Goal: Task Accomplishment & Management: Manage account settings

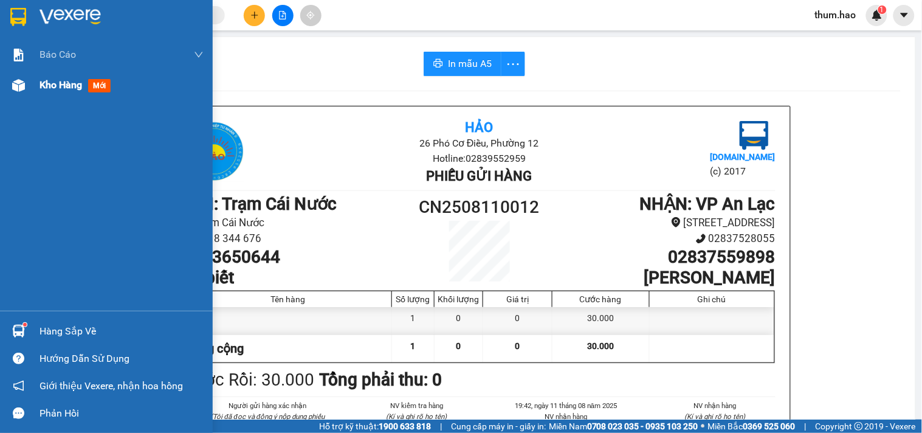
click at [96, 75] on div "Kho hàng mới" at bounding box center [122, 85] width 164 height 30
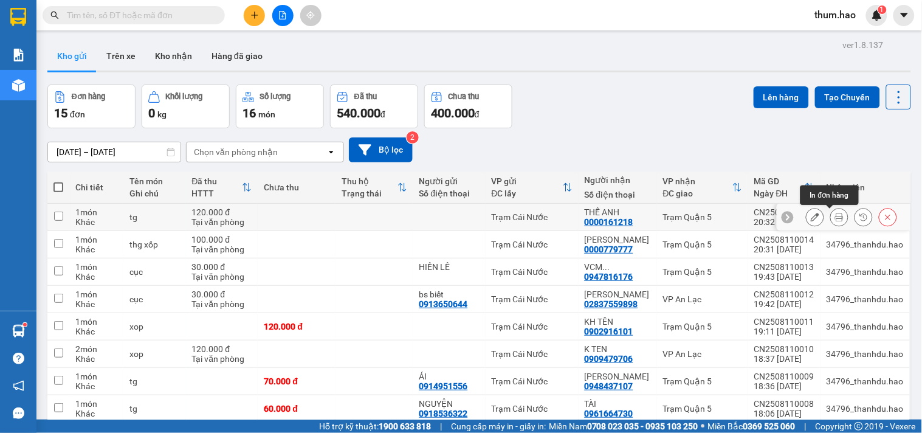
click at [835, 215] on icon at bounding box center [839, 217] width 9 height 9
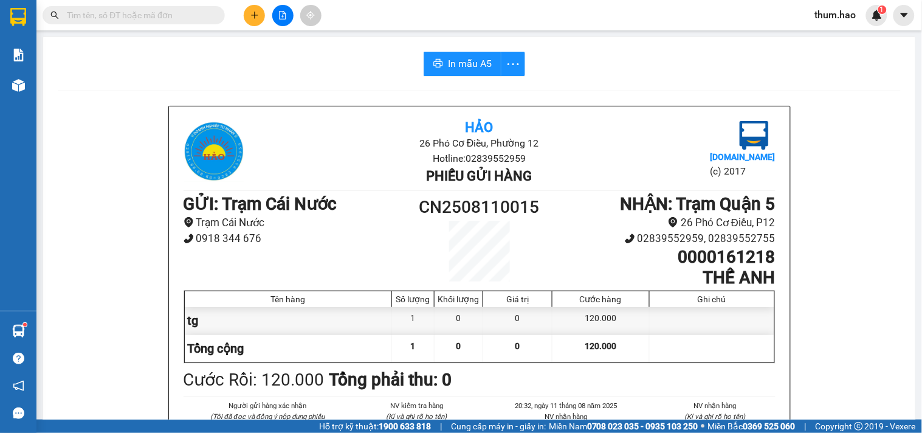
click at [448, 57] on span "In mẫu A5" at bounding box center [470, 63] width 44 height 15
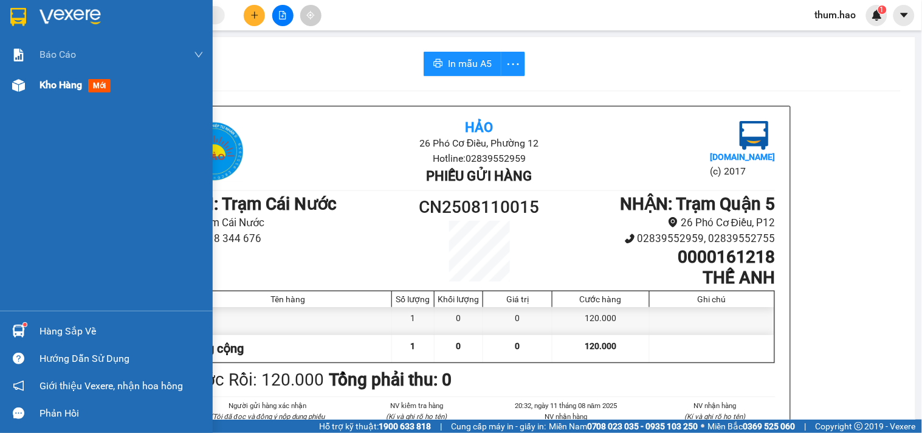
click at [27, 88] on div at bounding box center [18, 85] width 21 height 21
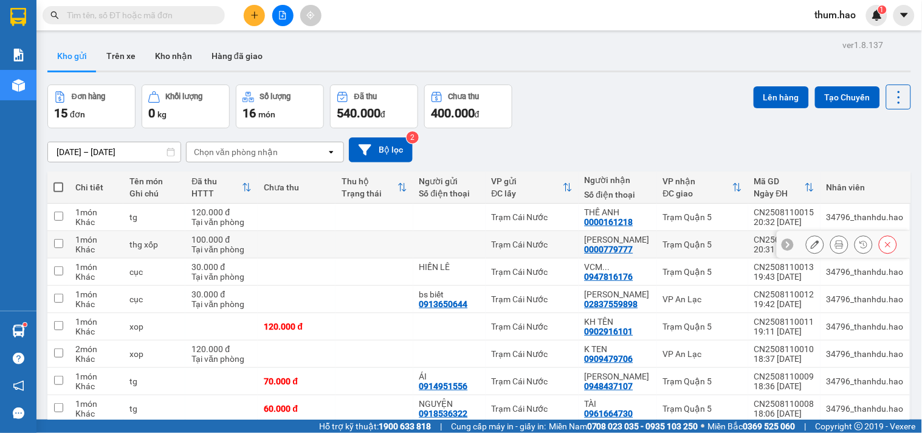
click at [835, 243] on icon at bounding box center [839, 244] width 9 height 9
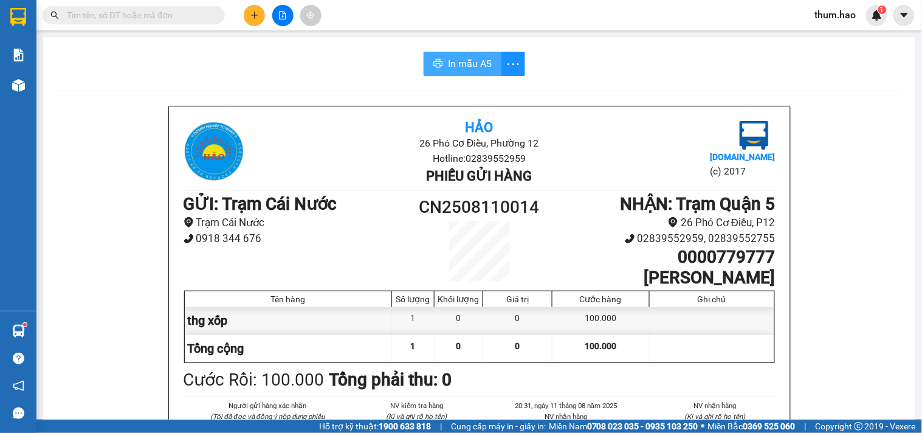
click at [448, 67] on span "In mẫu A5" at bounding box center [470, 63] width 44 height 15
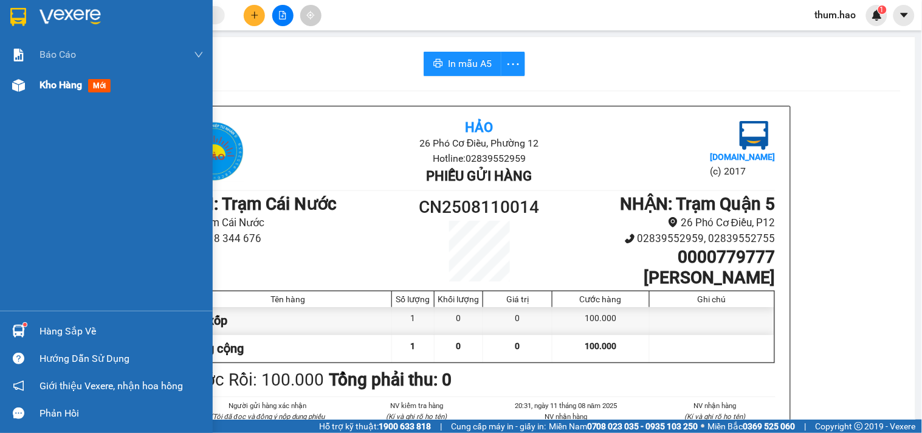
click at [44, 79] on span "Kho hàng" at bounding box center [61, 85] width 43 height 12
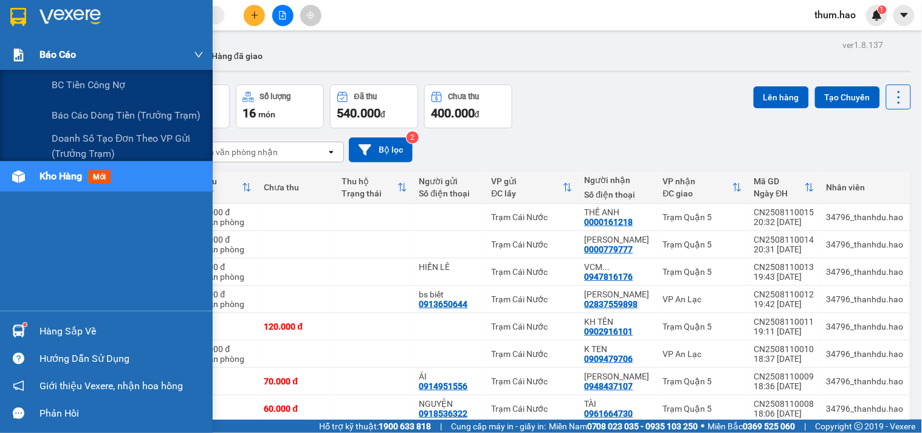
click at [26, 53] on div at bounding box center [18, 54] width 21 height 21
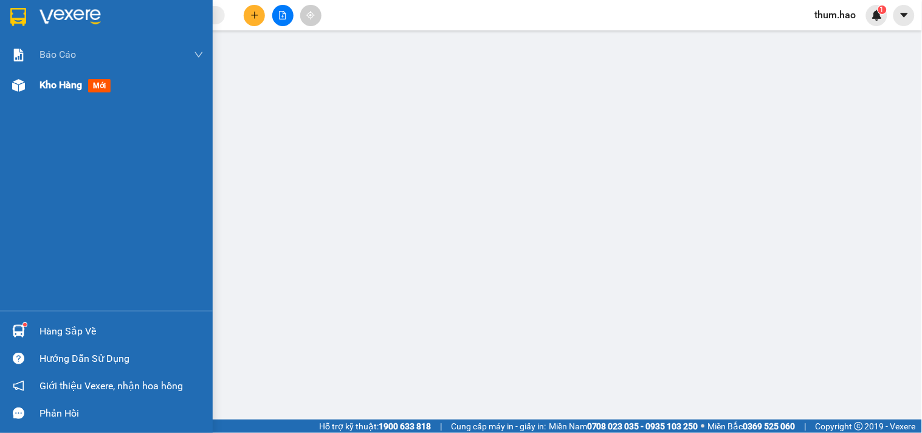
click at [64, 80] on span "Kho hàng" at bounding box center [61, 85] width 43 height 12
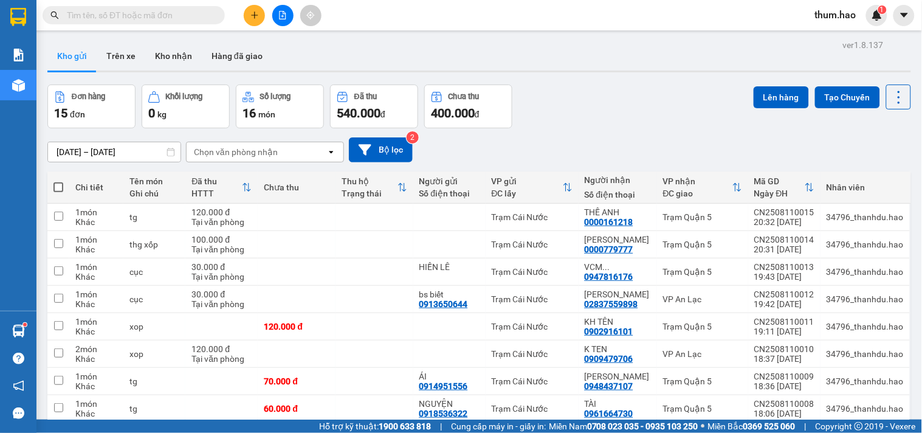
click at [88, 191] on div "Chi tiết" at bounding box center [96, 187] width 42 height 10
click at [47, 179] on th at bounding box center [58, 187] width 22 height 32
click at [57, 185] on span at bounding box center [58, 187] width 10 height 10
click at [58, 181] on input "checkbox" at bounding box center [58, 181] width 0 height 0
checkbox input "true"
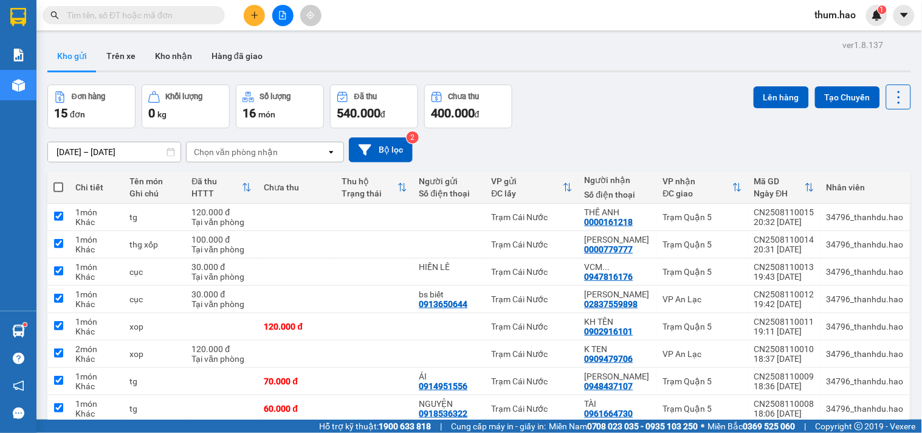
checkbox input "true"
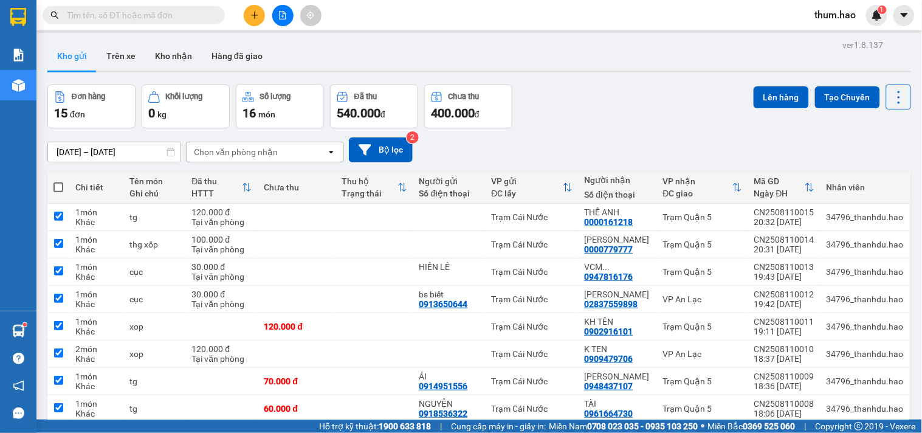
checkbox input "true"
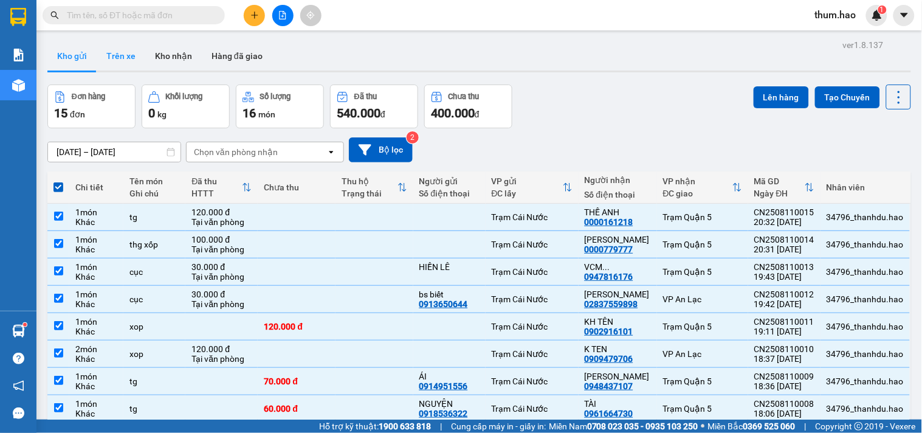
click at [120, 53] on button "Trên xe" at bounding box center [121, 55] width 49 height 29
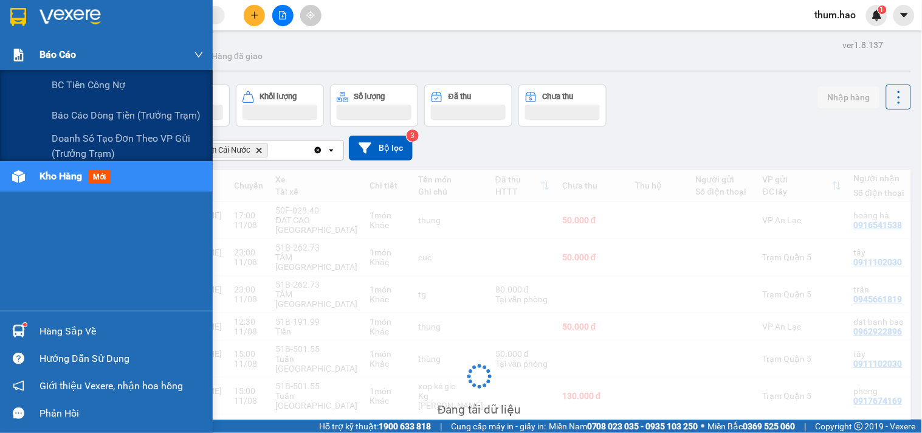
click at [29, 49] on div "Báo cáo" at bounding box center [106, 55] width 213 height 30
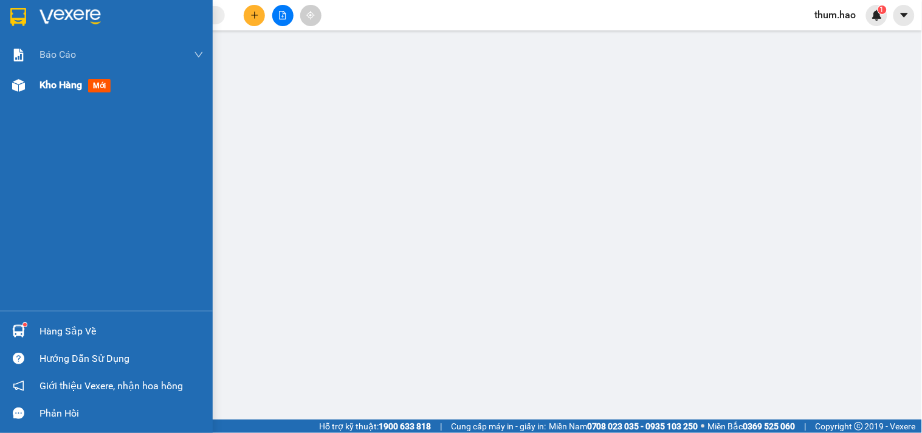
click at [44, 93] on div "Kho hàng mới" at bounding box center [122, 85] width 164 height 30
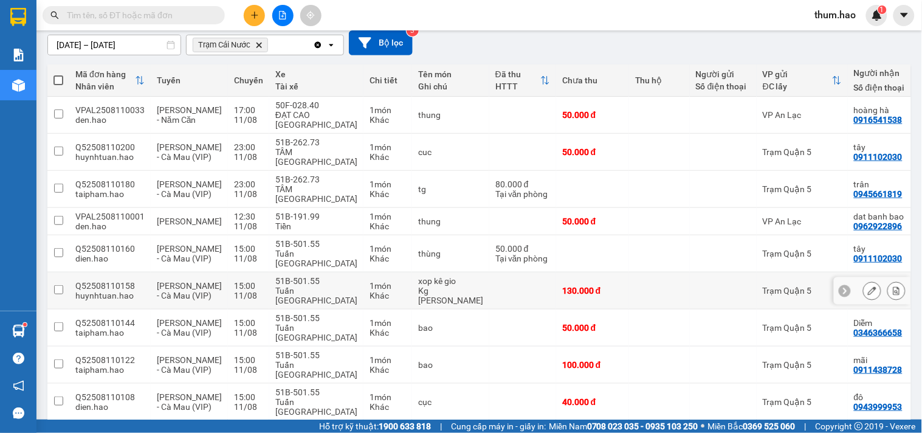
scroll to position [191, 0]
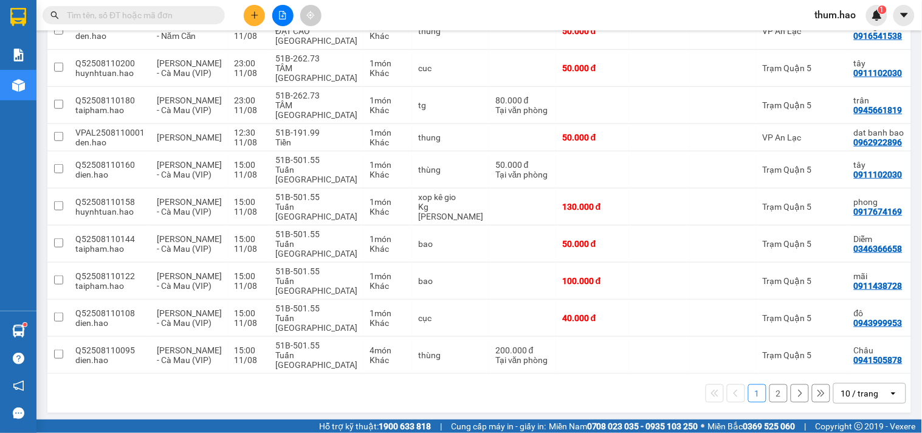
click at [889, 392] on icon "open" at bounding box center [894, 393] width 10 height 10
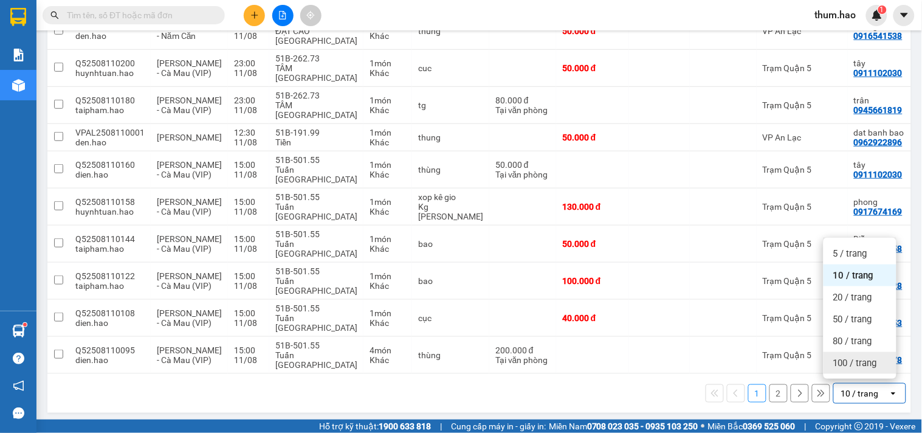
click at [852, 359] on span "100 / trang" at bounding box center [855, 363] width 44 height 12
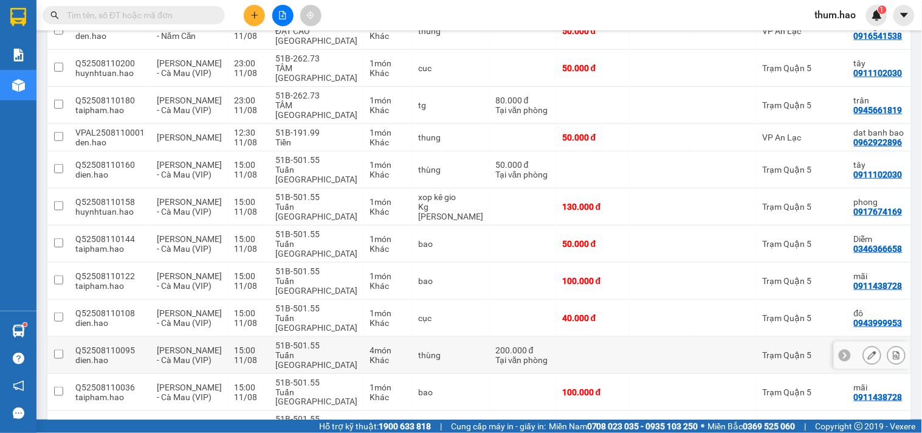
scroll to position [302, 0]
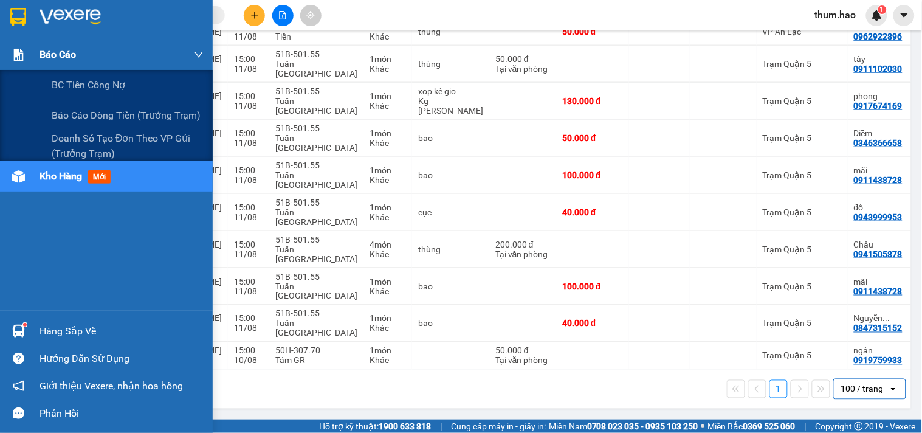
click at [38, 50] on div "Báo cáo" at bounding box center [106, 55] width 213 height 30
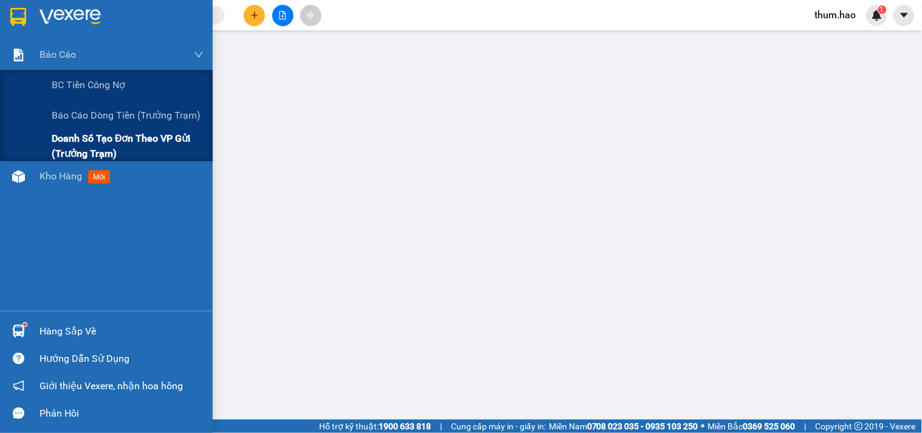
scroll to position [170, 0]
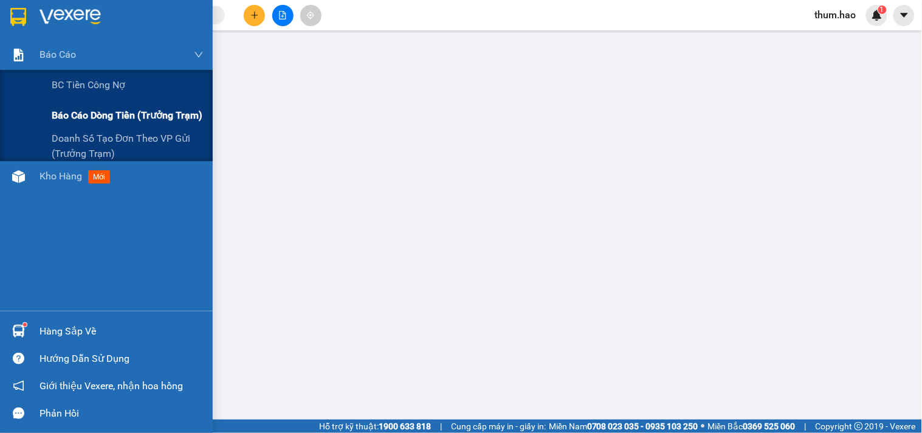
click at [69, 119] on span "Báo cáo dòng tiền (trưởng trạm)" at bounding box center [127, 115] width 151 height 15
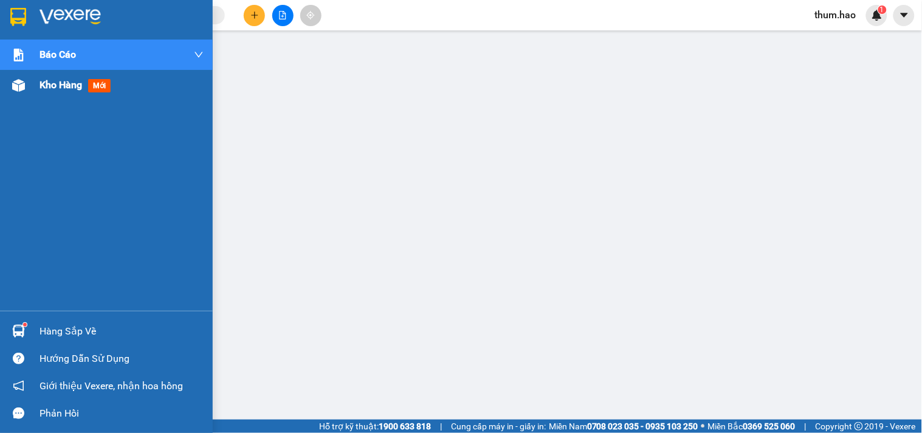
drag, startPoint x: 23, startPoint y: 87, endPoint x: 32, endPoint y: 86, distance: 8.5
click at [24, 88] on img at bounding box center [18, 85] width 13 height 13
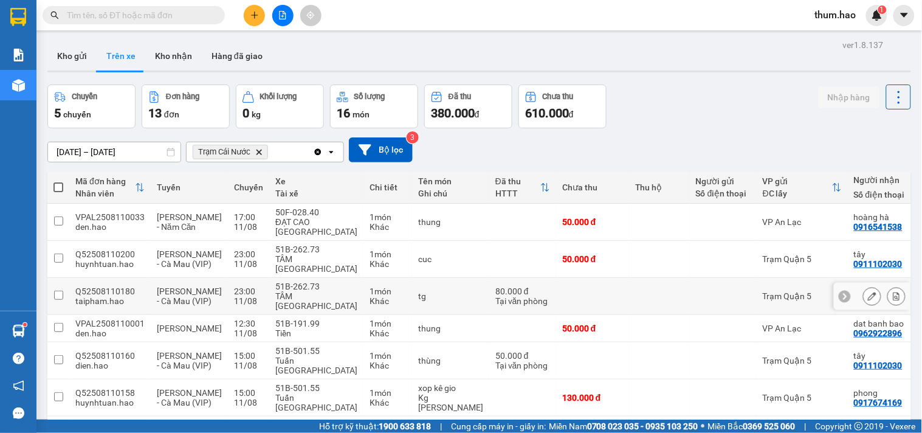
scroll to position [135, 0]
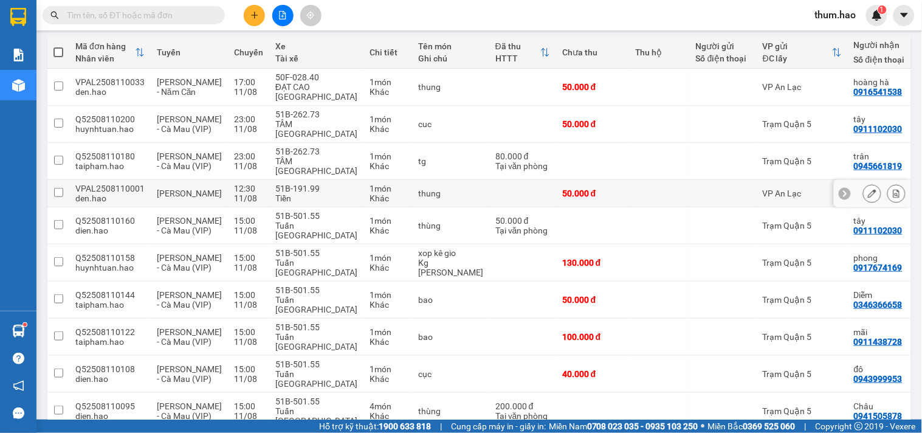
click at [763, 188] on div "VP An Lạc" at bounding box center [802, 193] width 79 height 10
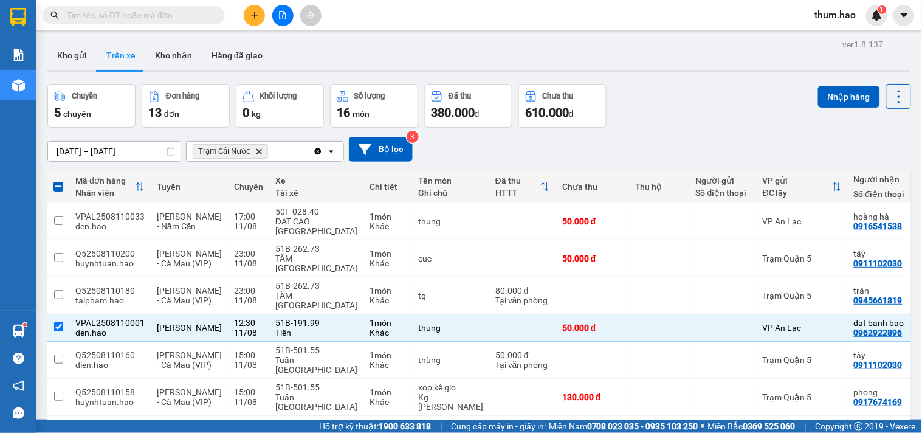
scroll to position [0, 0]
click at [835, 94] on button "Nhập hàng" at bounding box center [849, 97] width 62 height 22
checkbox input "false"
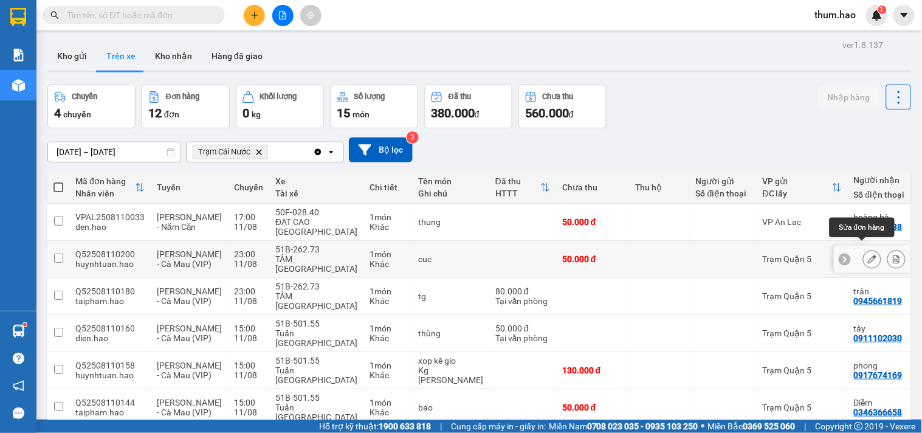
click at [868, 255] on icon at bounding box center [872, 259] width 9 height 9
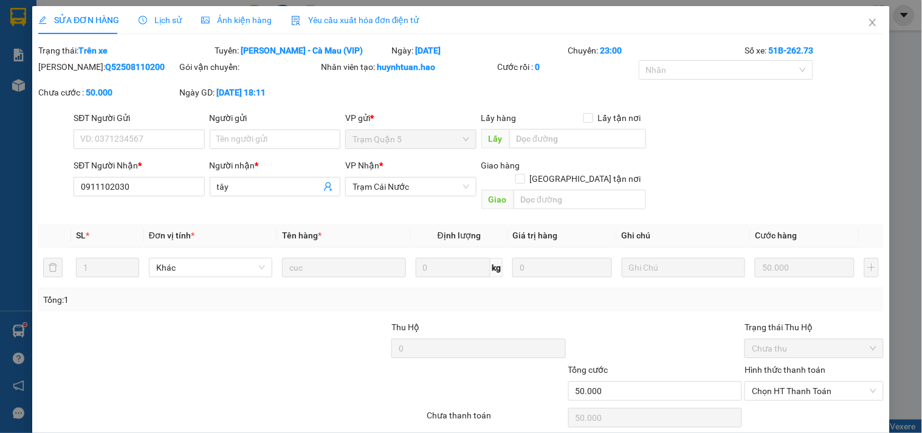
click at [154, 27] on div "Lịch sử" at bounding box center [160, 20] width 43 height 28
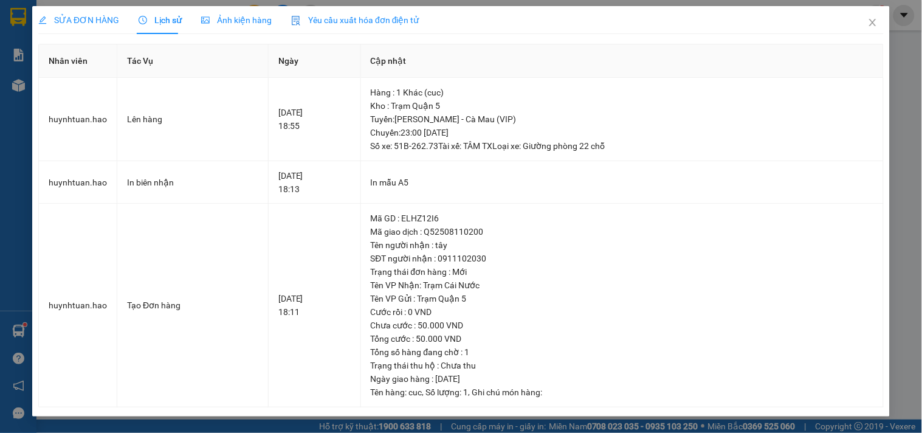
click at [249, 7] on div "Ảnh kiện hàng" at bounding box center [236, 20] width 71 height 28
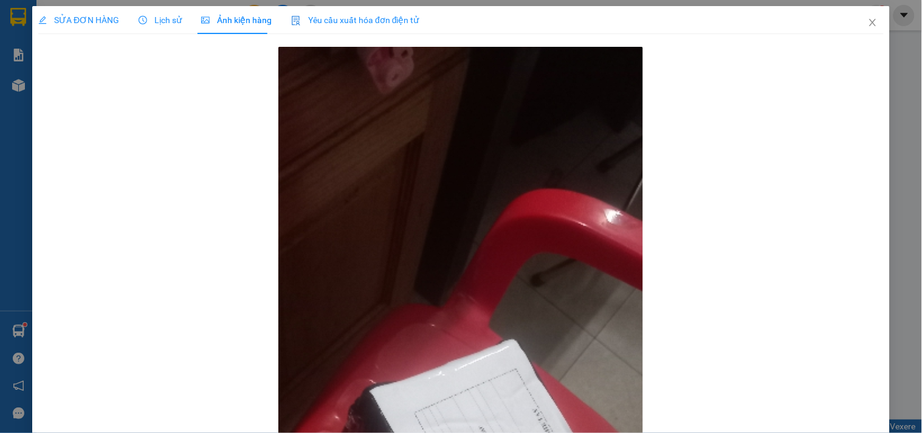
click at [91, 15] on span "SỬA ĐƠN HÀNG" at bounding box center [78, 20] width 81 height 10
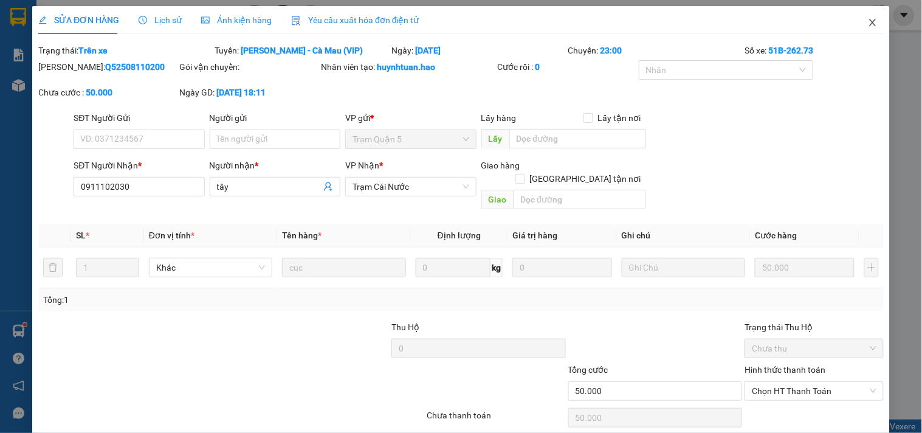
click at [868, 22] on icon "close" at bounding box center [873, 23] width 10 height 10
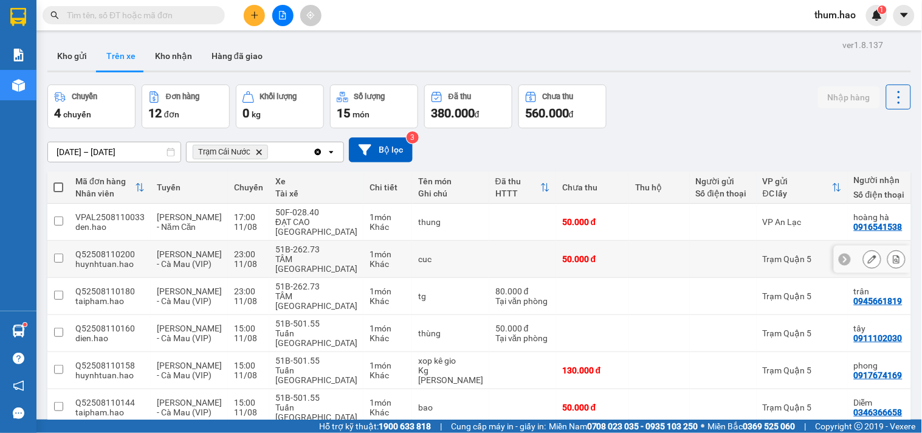
click at [757, 242] on td "Trạm Quận 5" at bounding box center [802, 259] width 91 height 37
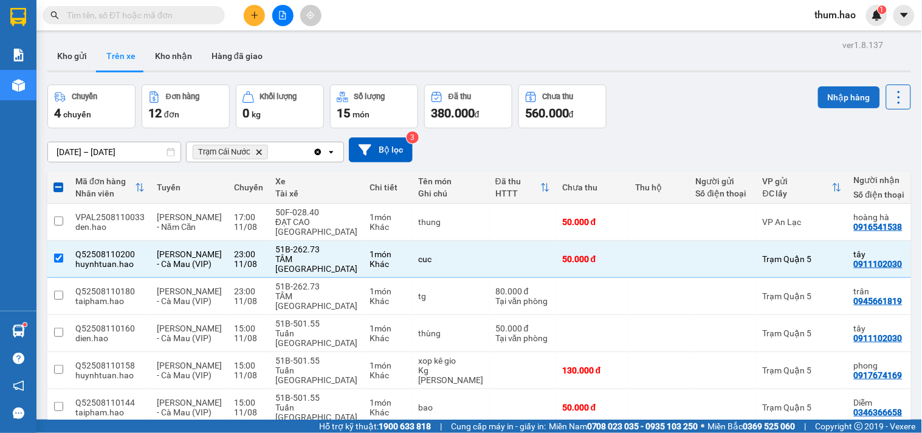
click at [841, 99] on button "Nhập hàng" at bounding box center [849, 97] width 62 height 22
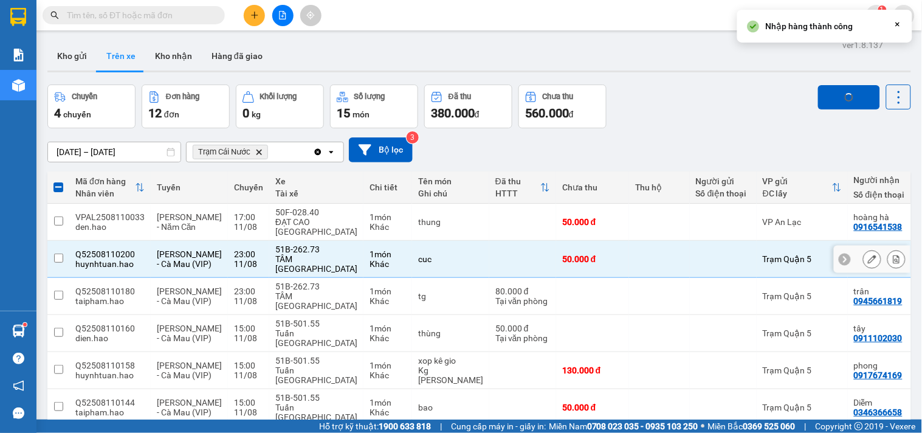
checkbox input "false"
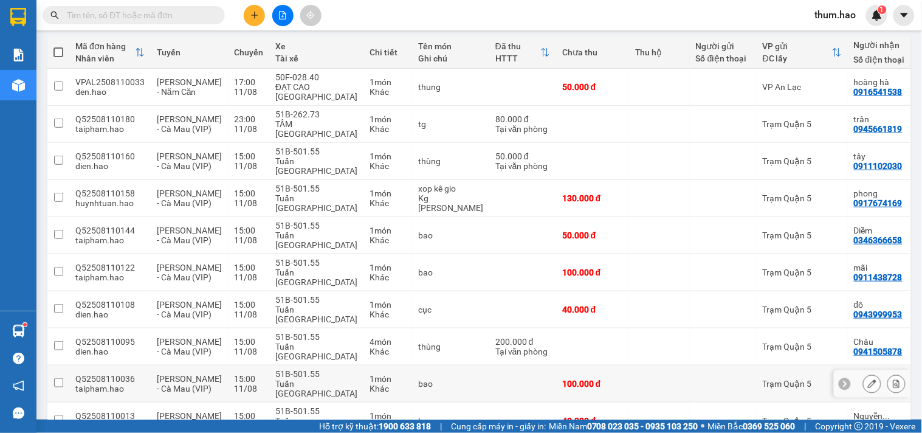
scroll to position [202, 0]
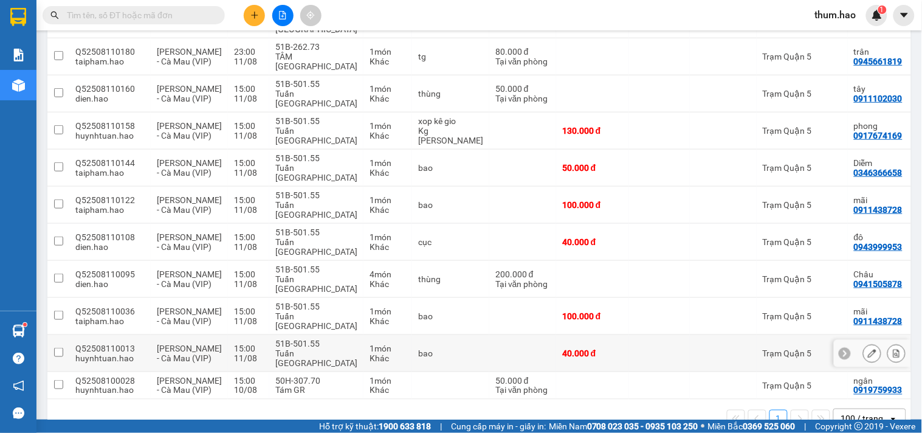
click at [868, 349] on icon at bounding box center [872, 353] width 9 height 9
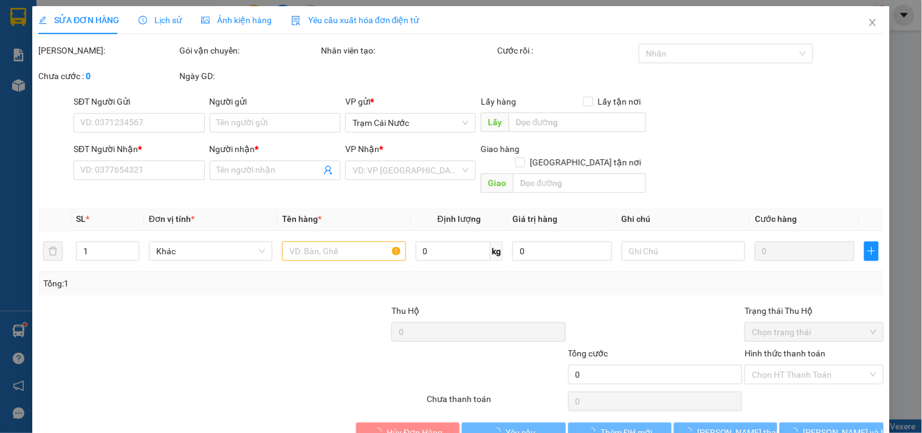
type input "0847315152"
type input "[PERSON_NAME]"
type input "40.000"
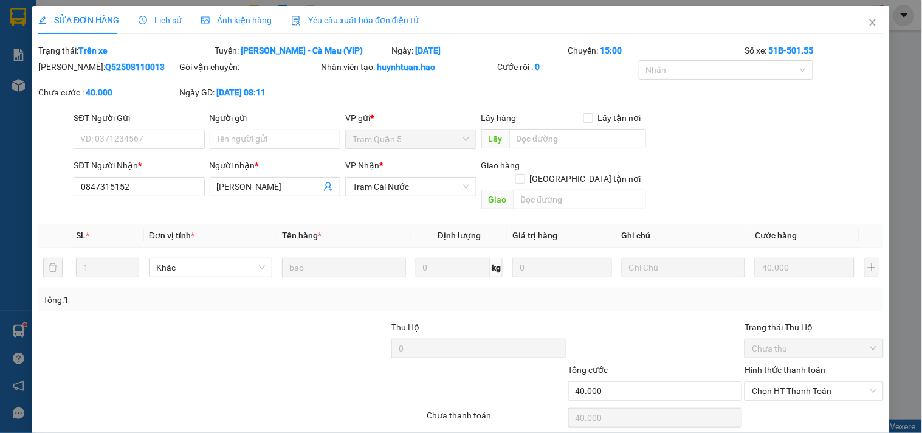
click at [165, 9] on div "Lịch sử" at bounding box center [160, 20] width 43 height 28
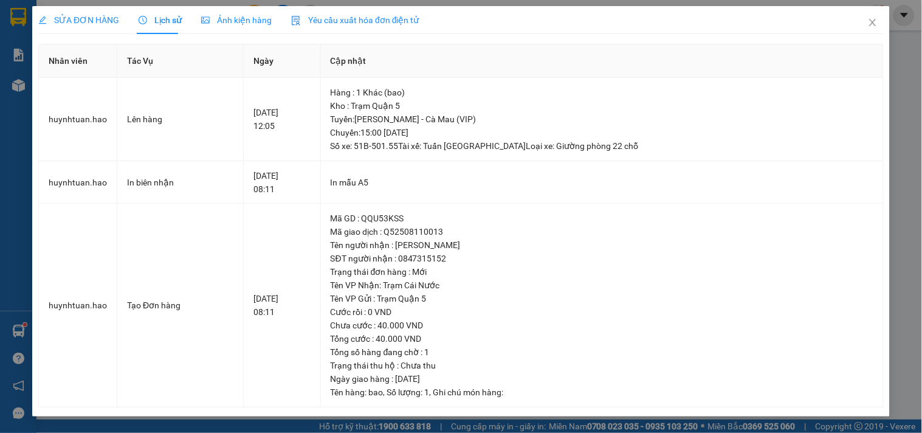
click at [259, 24] on span "Ảnh kiện hàng" at bounding box center [236, 20] width 71 height 10
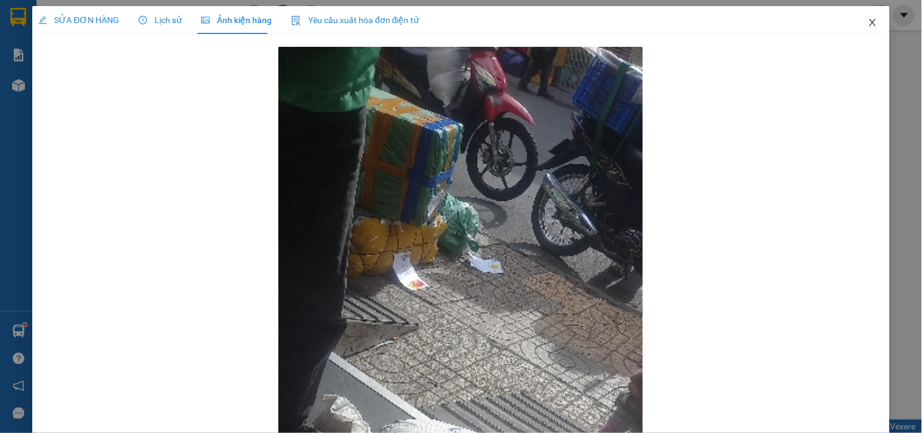
click at [864, 33] on span "Close" at bounding box center [873, 23] width 34 height 34
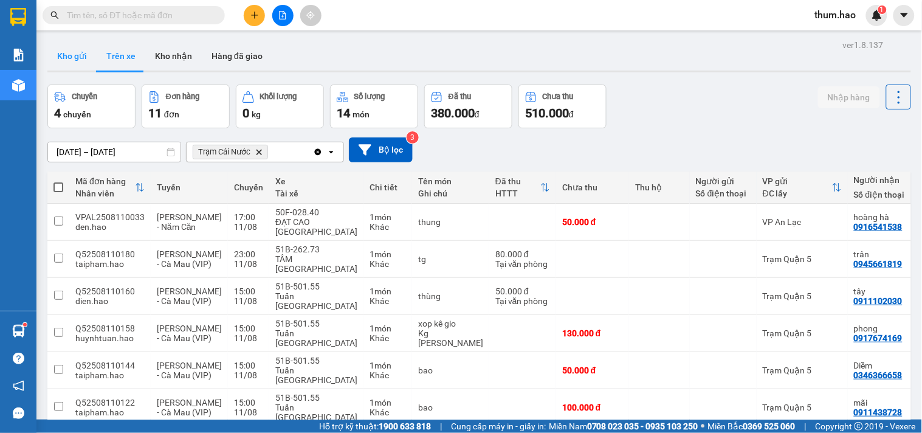
click at [68, 56] on button "Kho gửi" at bounding box center [71, 55] width 49 height 29
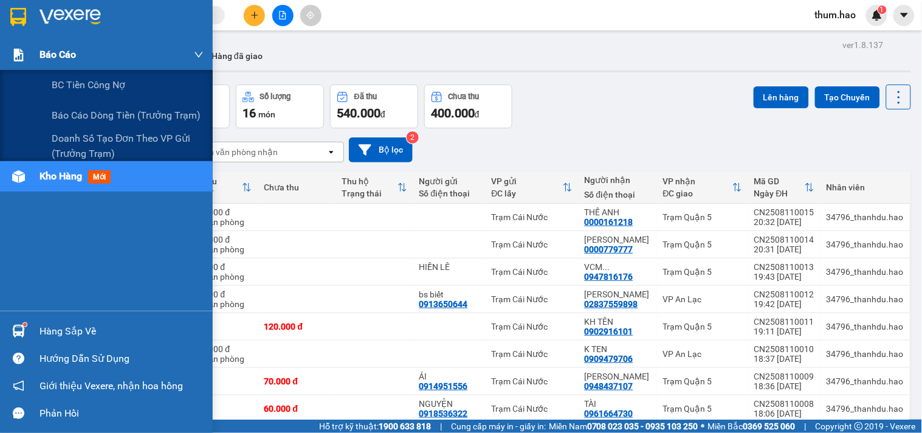
click at [14, 52] on img at bounding box center [18, 55] width 13 height 13
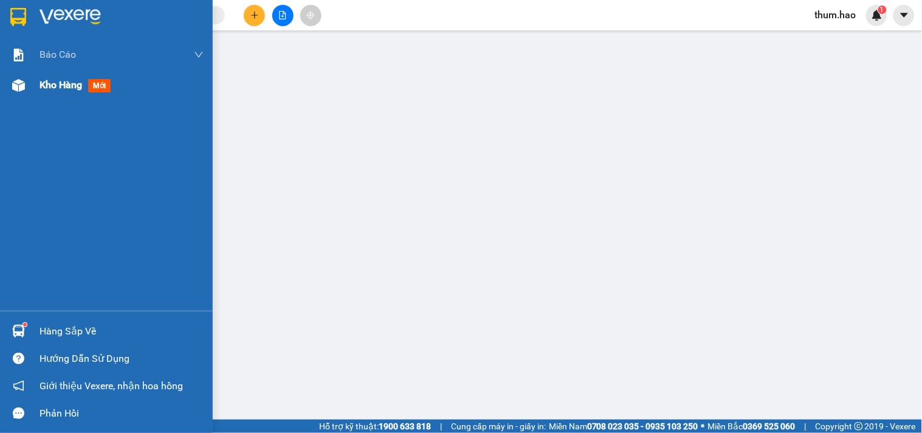
click at [74, 90] on span "Kho hàng" at bounding box center [61, 85] width 43 height 12
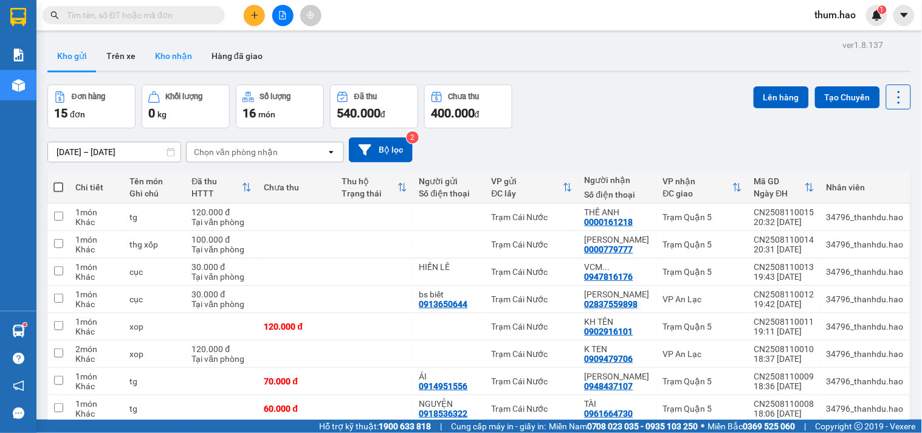
click at [157, 58] on button "Kho nhận" at bounding box center [173, 55] width 57 height 29
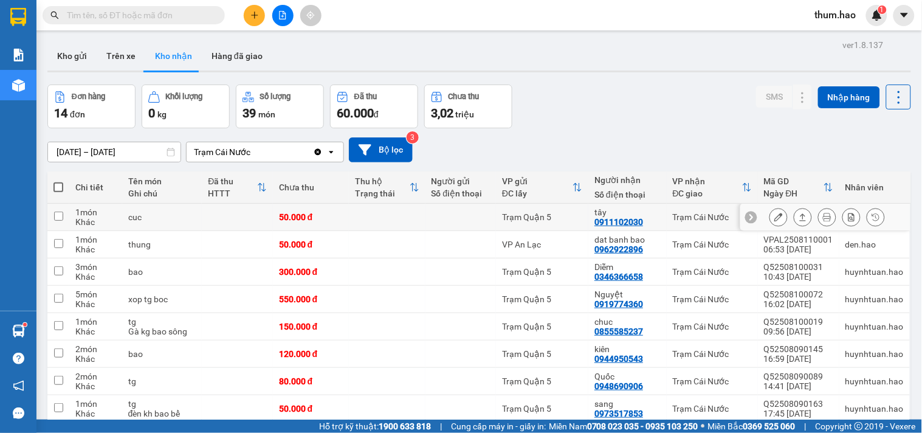
click at [777, 199] on th "Mã GD Ngày ĐH" at bounding box center [798, 187] width 81 height 32
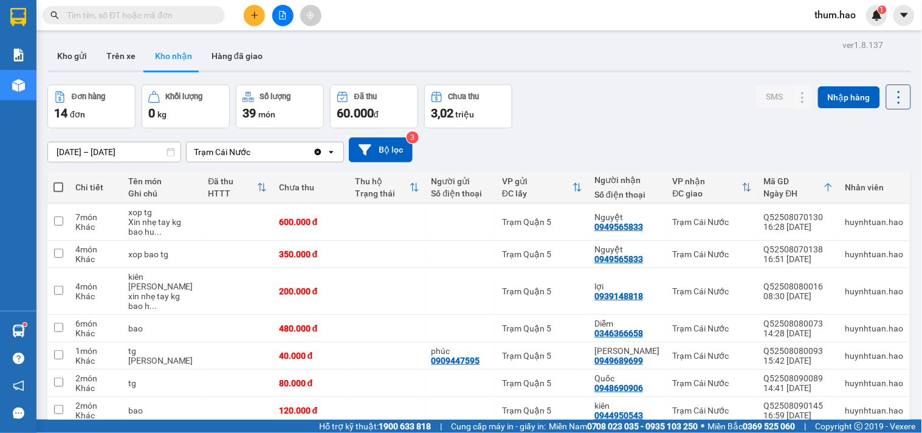
click at [758, 186] on th "Mã GD Ngày ĐH" at bounding box center [798, 187] width 81 height 32
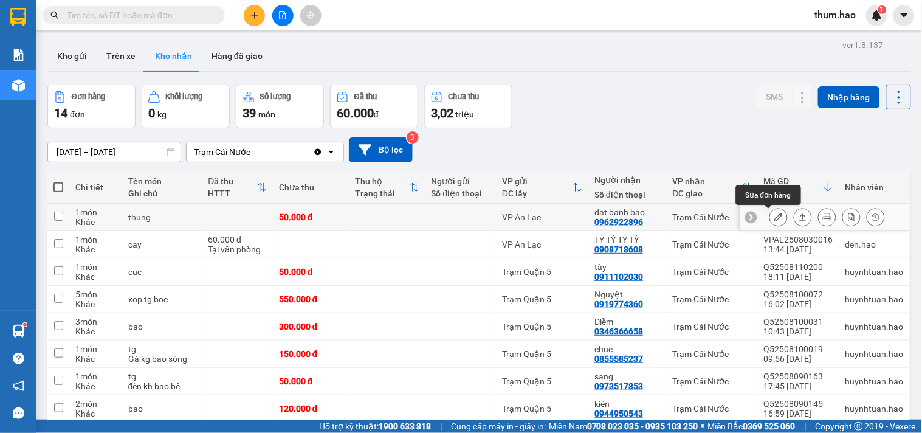
click at [775, 215] on icon at bounding box center [779, 217] width 9 height 9
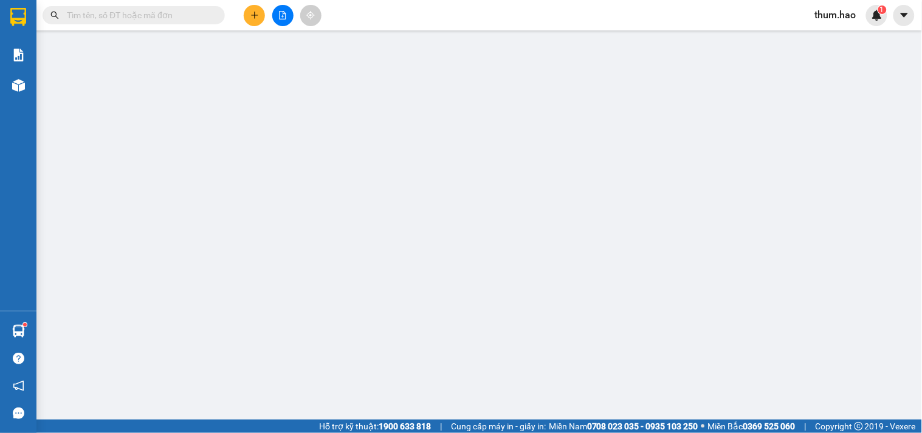
type input "0962922896"
type input "dat banh bao"
type input "50.000"
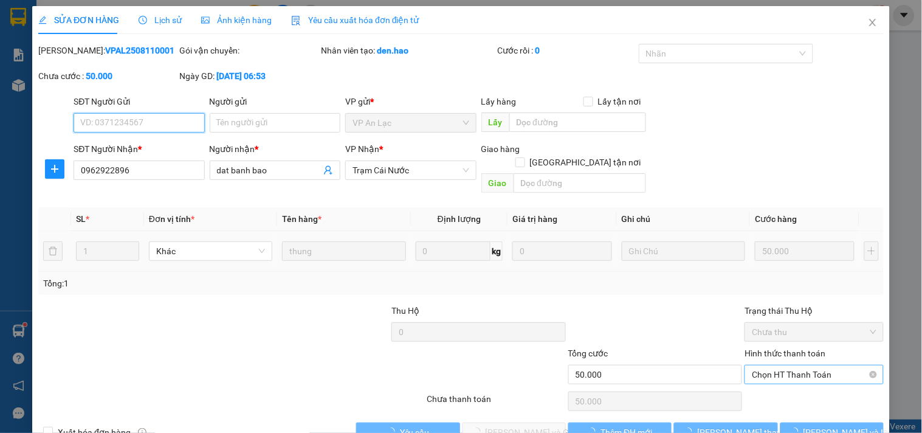
scroll to position [13, 0]
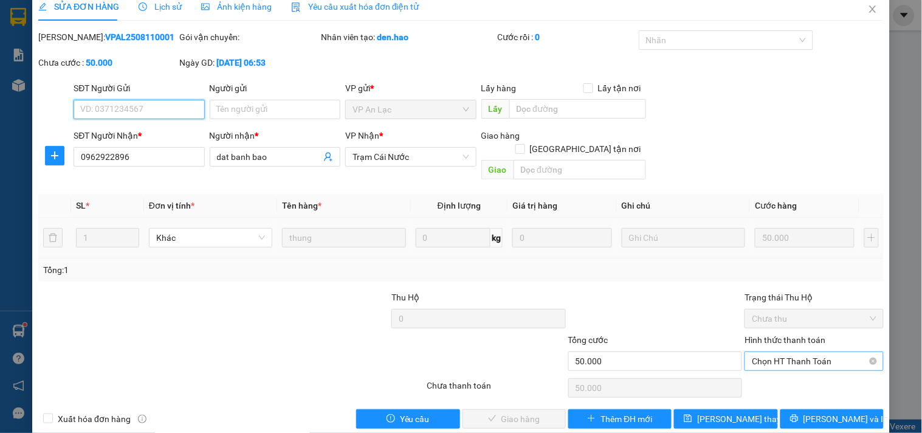
click at [776, 352] on span "Chọn HT Thanh Toán" at bounding box center [814, 361] width 124 height 18
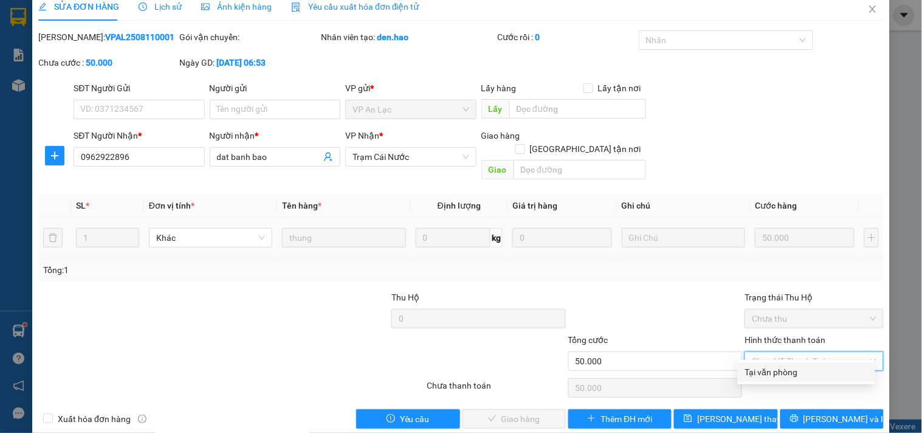
click at [775, 371] on div "Tại văn phòng" at bounding box center [806, 371] width 123 height 13
type input "0"
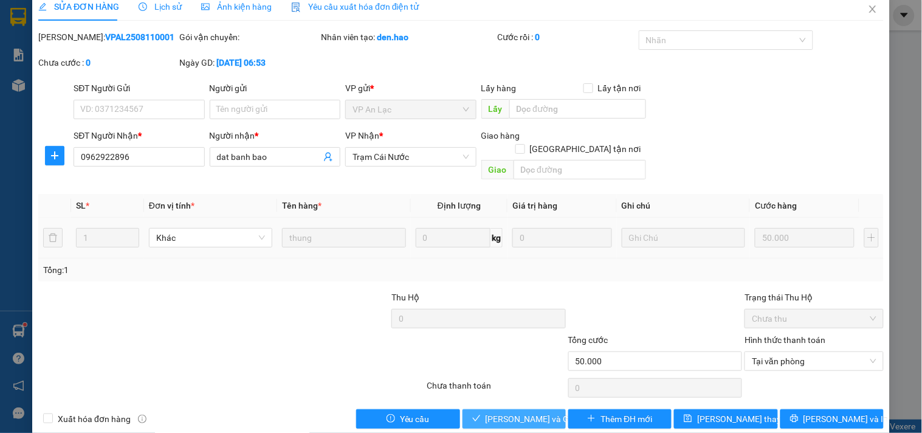
click at [503, 412] on span "[PERSON_NAME] và Giao hàng" at bounding box center [544, 418] width 117 height 13
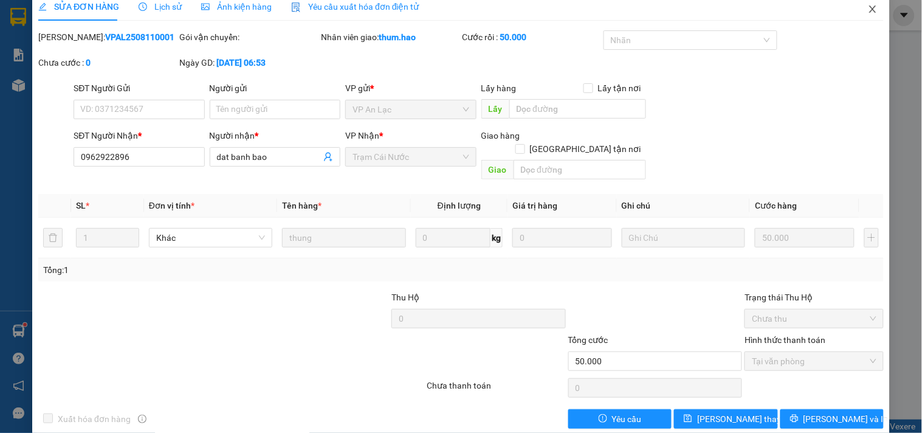
click at [868, 12] on icon "close" at bounding box center [873, 9] width 10 height 10
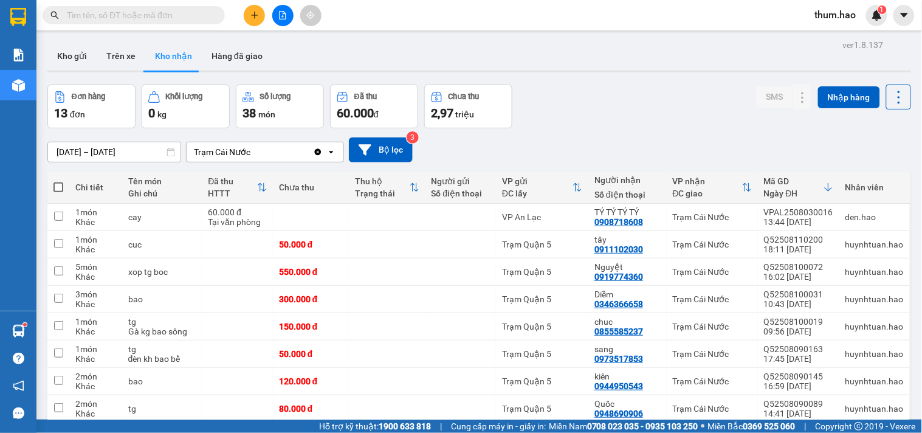
click at [739, 181] on div "VP nhận" at bounding box center [707, 181] width 69 height 10
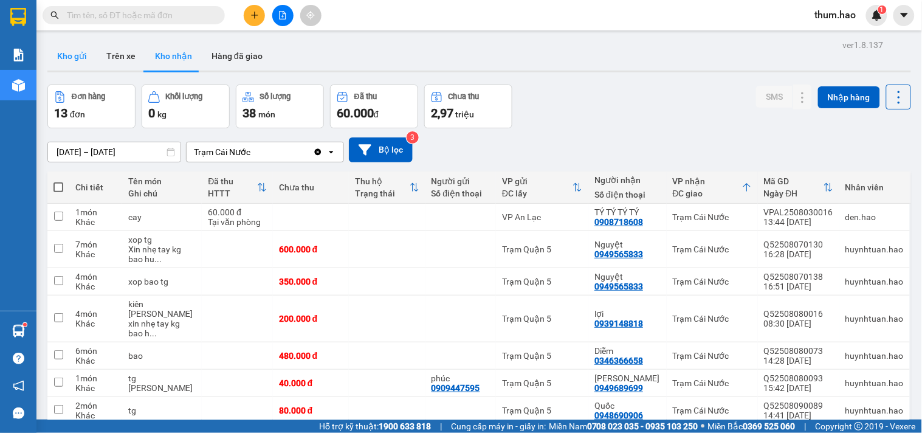
click at [75, 50] on button "Kho gửi" at bounding box center [71, 55] width 49 height 29
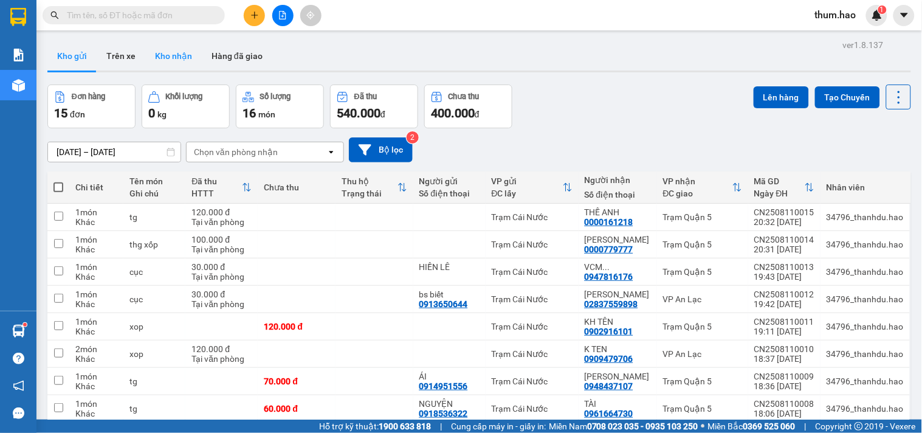
click at [171, 59] on button "Kho nhận" at bounding box center [173, 55] width 57 height 29
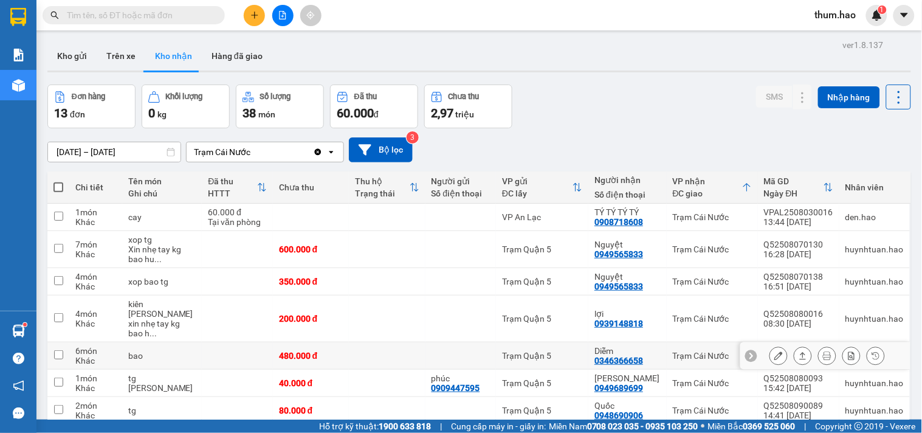
scroll to position [240, 0]
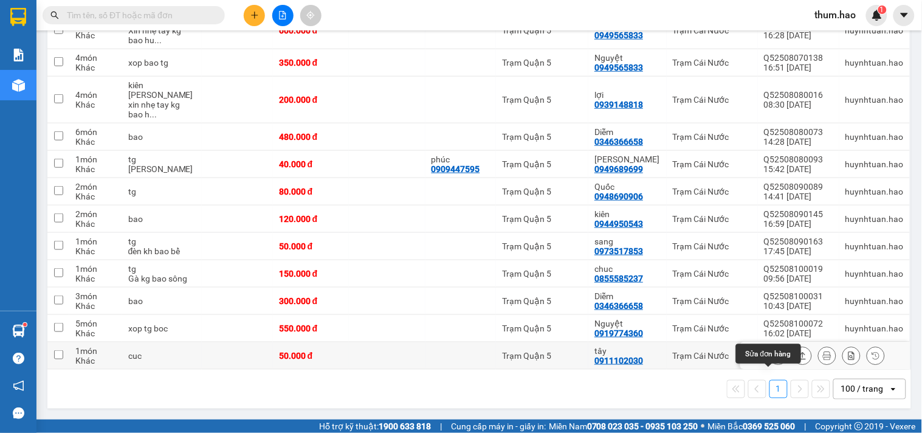
click at [775, 351] on icon at bounding box center [779, 355] width 9 height 9
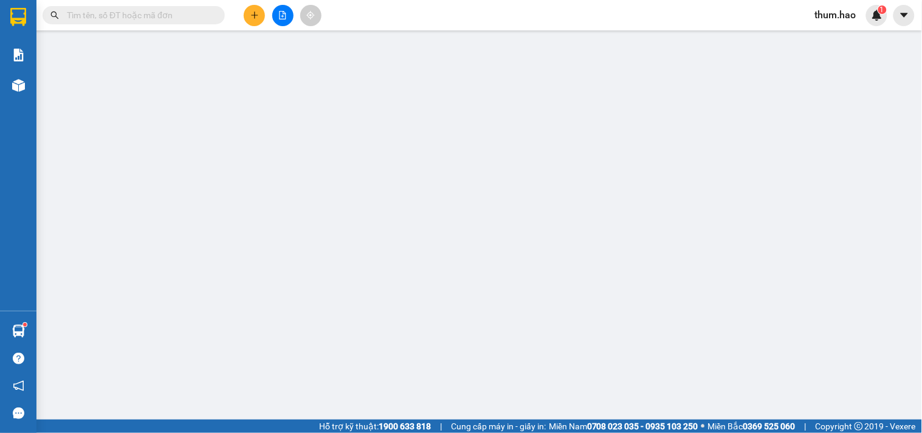
type input "0911102030"
type input "tây"
type input "50.000"
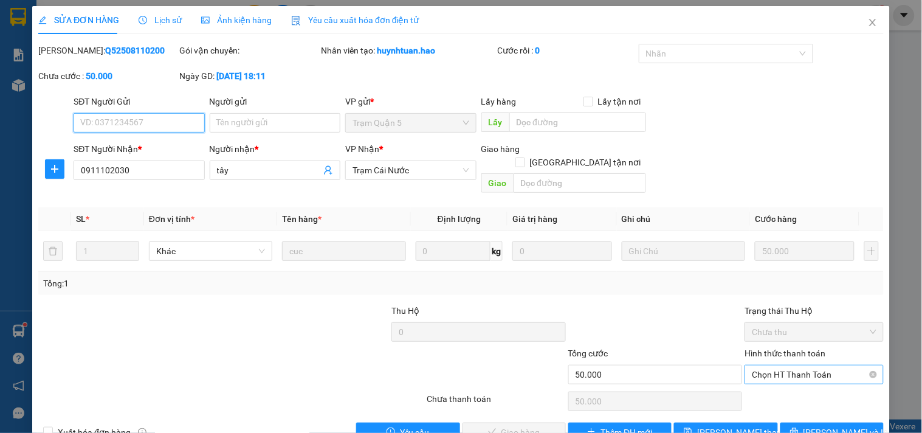
click at [807, 365] on span "Chọn HT Thanh Toán" at bounding box center [814, 374] width 124 height 18
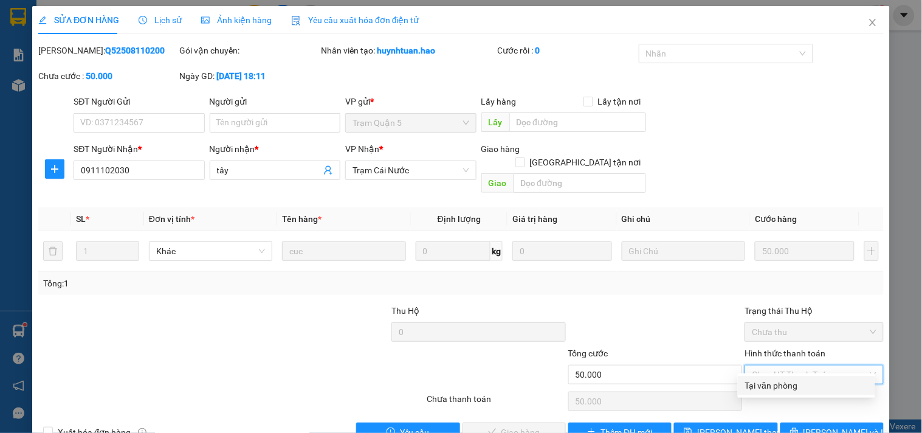
click at [795, 383] on div "Tại văn phòng" at bounding box center [806, 385] width 123 height 13
type input "0"
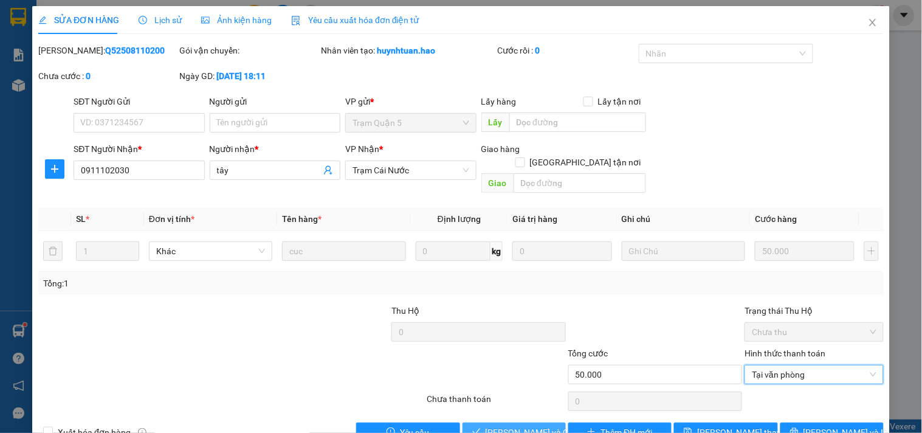
click at [522, 426] on span "[PERSON_NAME] và Giao hàng" at bounding box center [544, 432] width 117 height 13
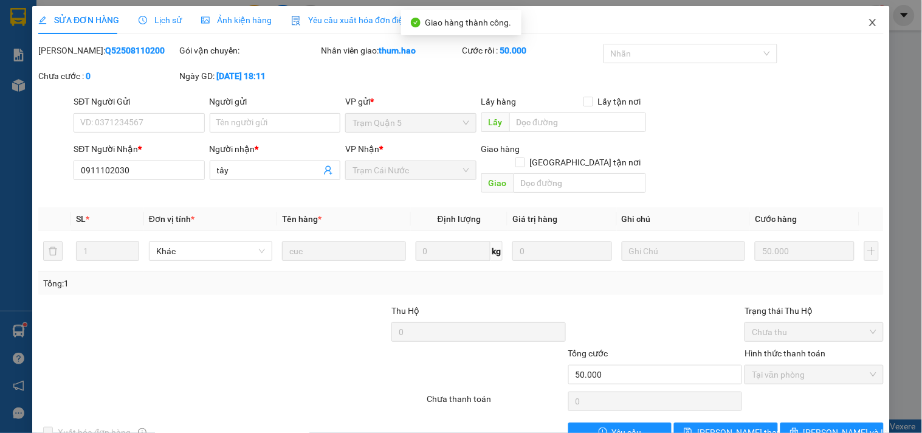
drag, startPoint x: 858, startPoint y: 21, endPoint x: 864, endPoint y: 22, distance: 6.2
click at [864, 22] on span "Close" at bounding box center [873, 23] width 34 height 34
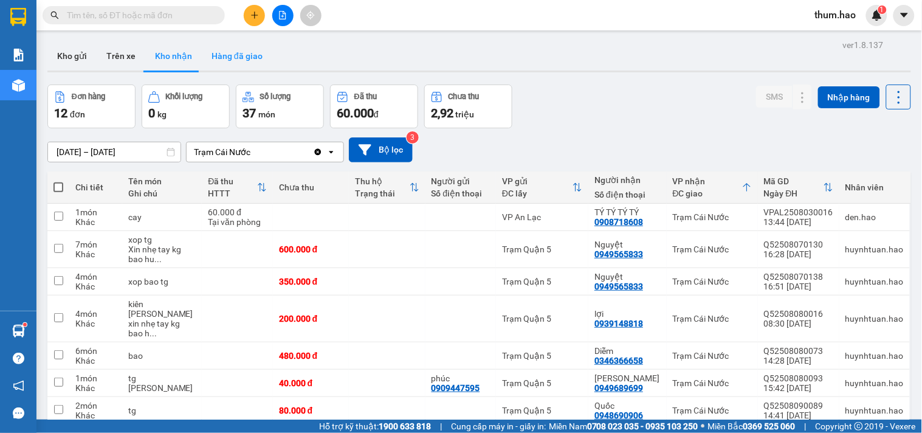
click at [203, 62] on button "Hàng đã giao" at bounding box center [237, 55] width 71 height 29
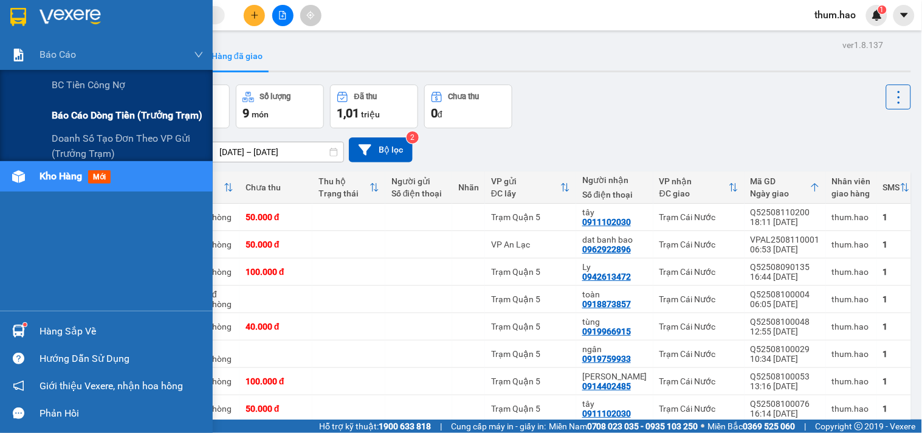
click at [93, 114] on span "Báo cáo dòng tiền (trưởng trạm)" at bounding box center [127, 115] width 151 height 15
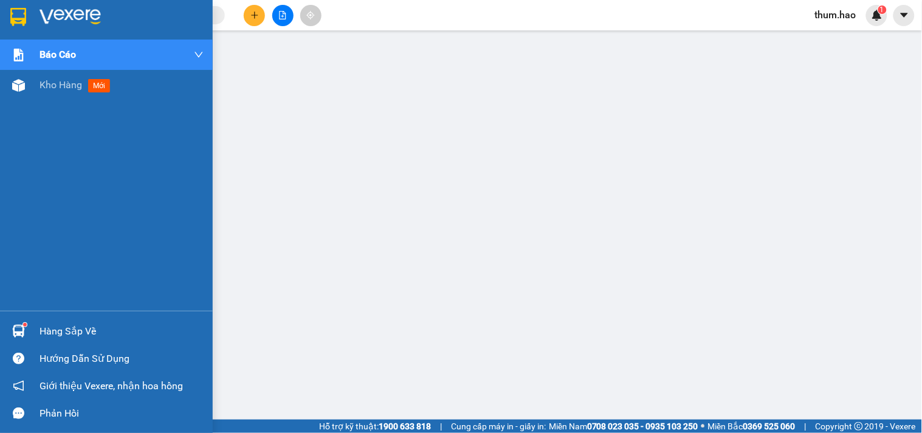
click at [30, 89] on div "Kho hàng mới" at bounding box center [106, 85] width 213 height 30
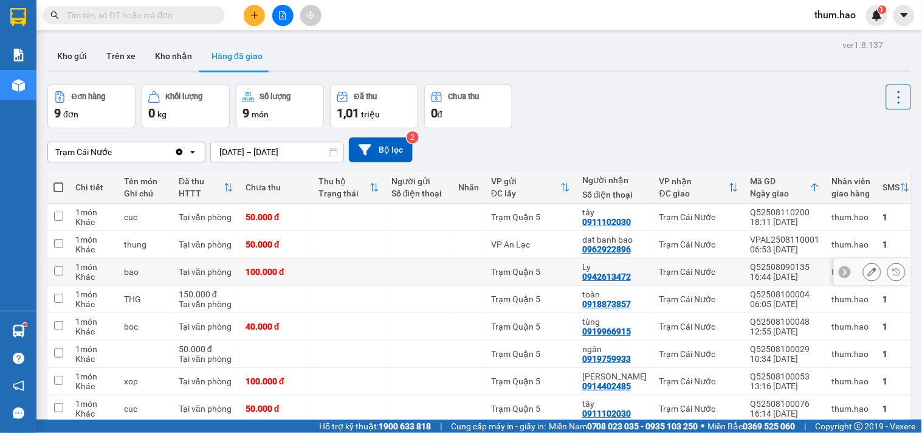
click at [489, 278] on td "Trạm Quận 5" at bounding box center [530, 271] width 91 height 27
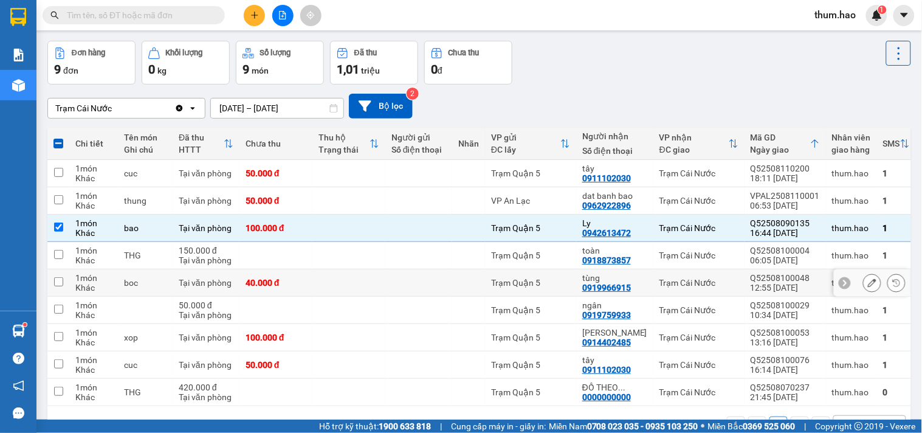
scroll to position [67, 0]
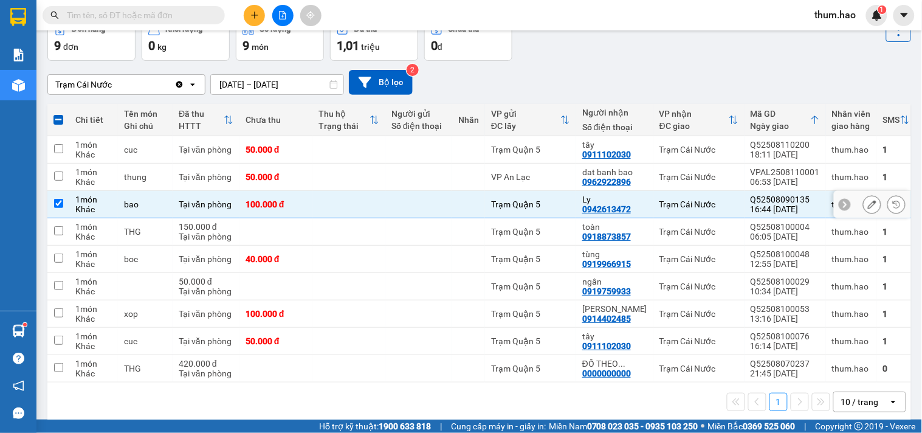
click at [513, 201] on div "Trạm Quận 5" at bounding box center [530, 204] width 79 height 10
checkbox input "false"
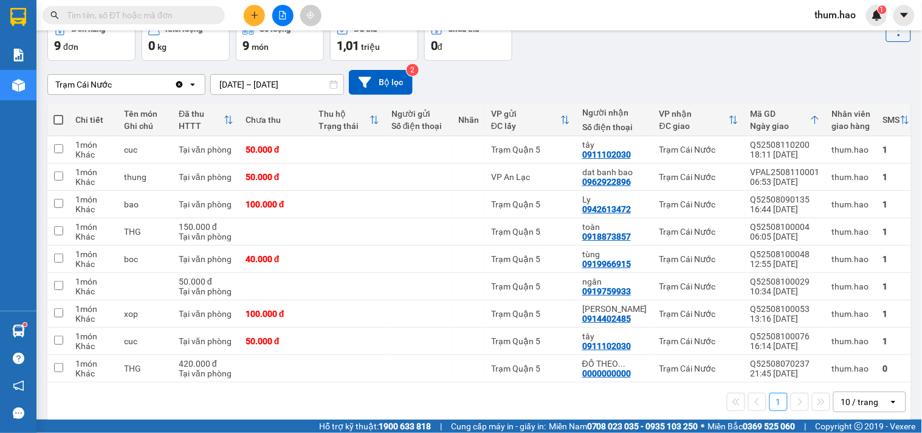
scroll to position [86, 0]
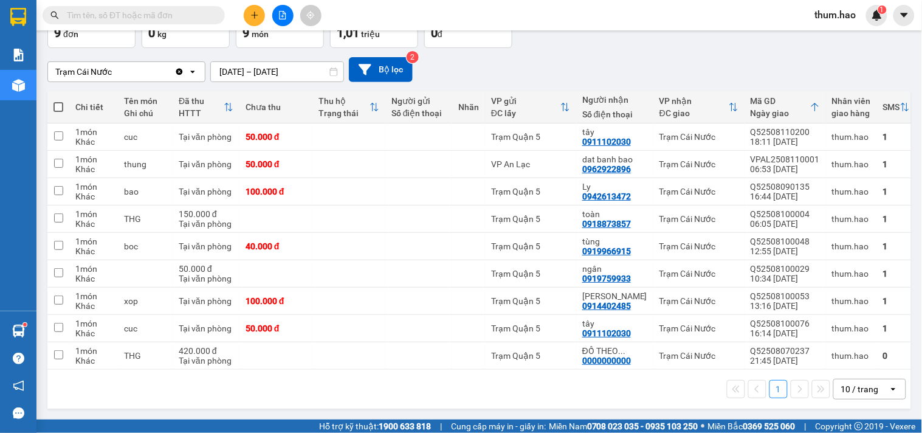
click at [855, 387] on div "10 / trang" at bounding box center [860, 389] width 38 height 12
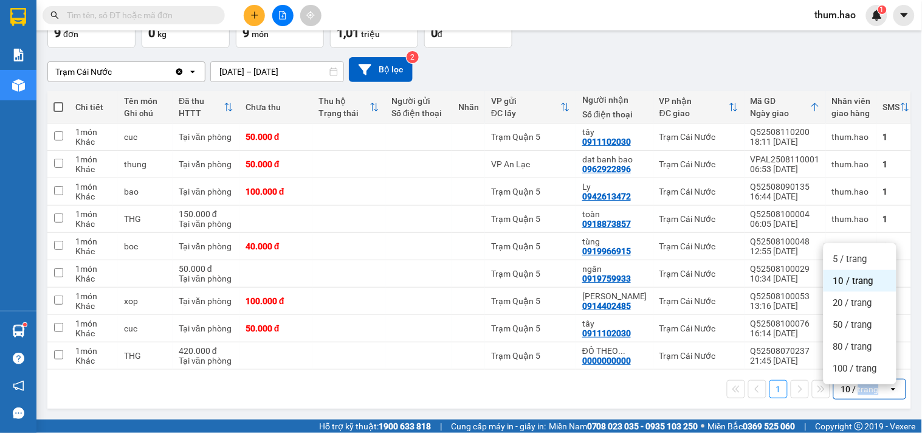
click at [855, 387] on div "10 / trang" at bounding box center [860, 389] width 38 height 12
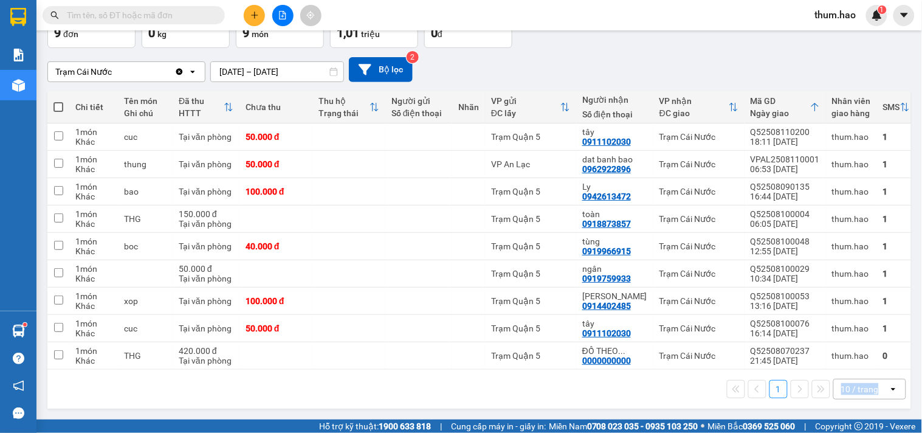
click at [855, 387] on div "10 / trang" at bounding box center [860, 389] width 38 height 12
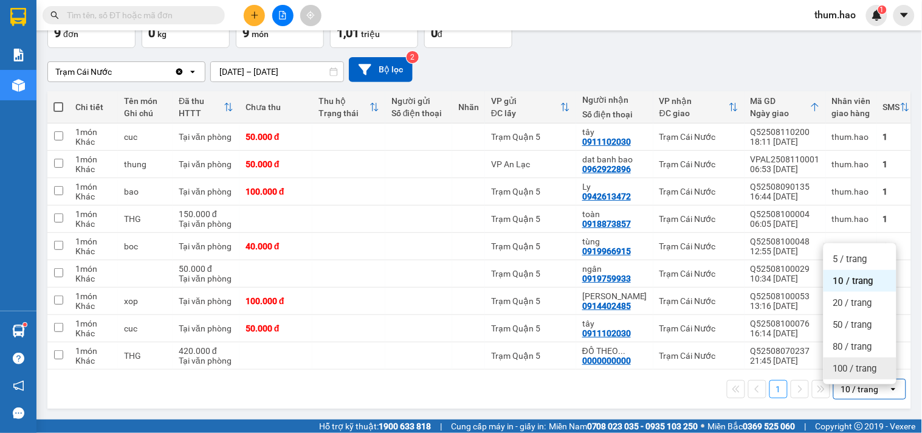
click at [854, 366] on span "100 / trang" at bounding box center [855, 368] width 44 height 12
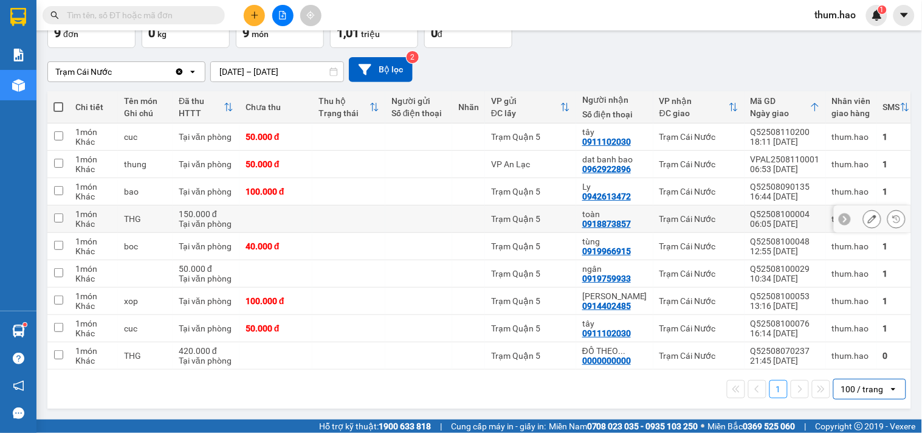
click at [329, 221] on td at bounding box center [348, 218] width 73 height 27
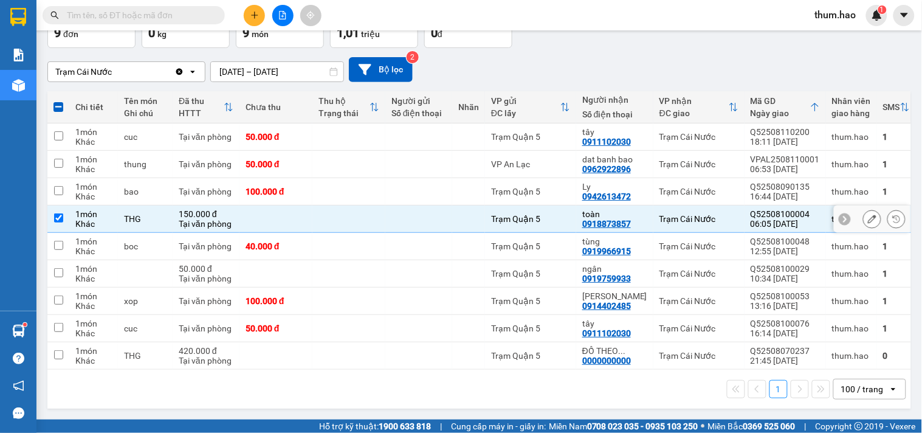
click at [319, 219] on td at bounding box center [348, 218] width 73 height 27
checkbox input "false"
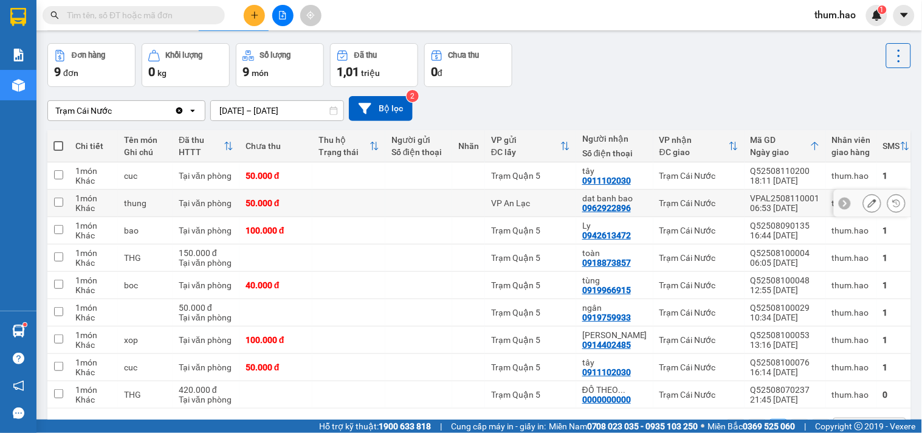
scroll to position [0, 0]
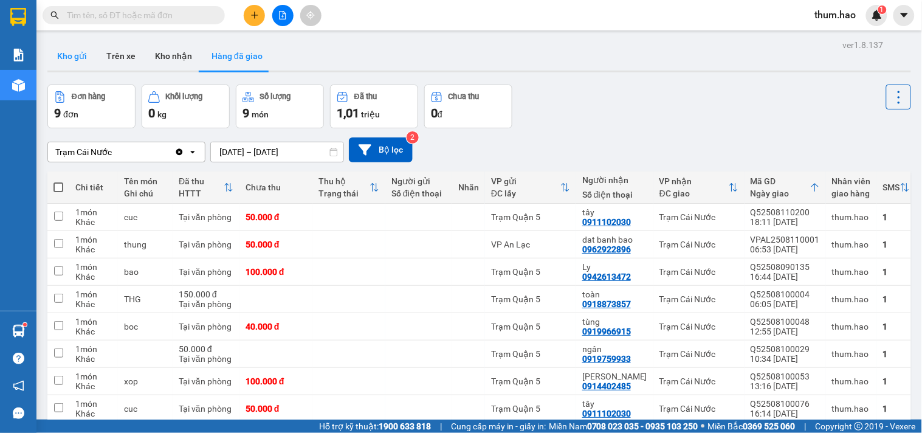
click at [73, 69] on button "Kho gửi" at bounding box center [71, 55] width 49 height 29
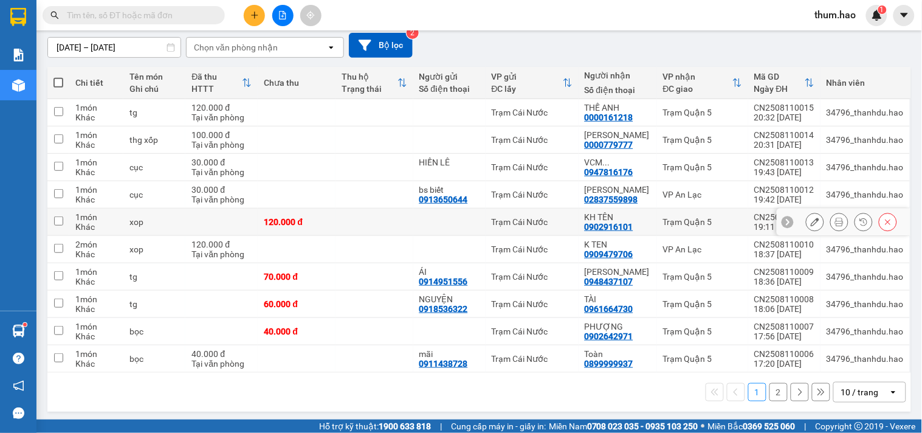
scroll to position [108, 0]
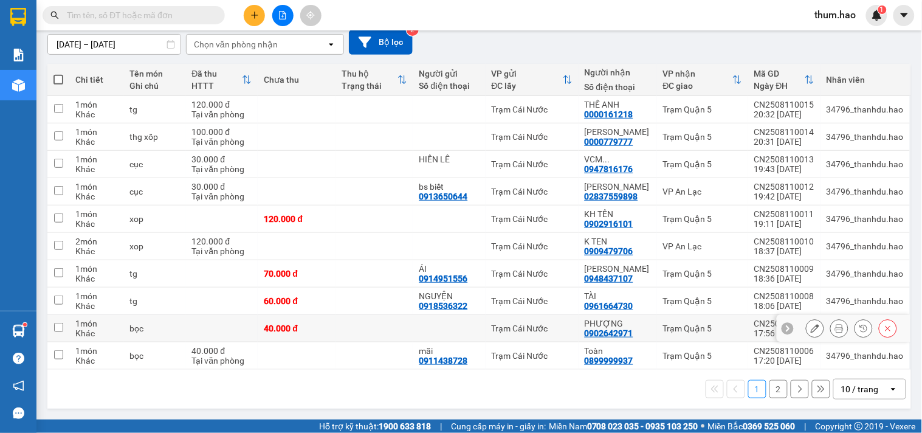
click at [550, 329] on div "Trạm Cái Nước" at bounding box center [532, 328] width 81 height 10
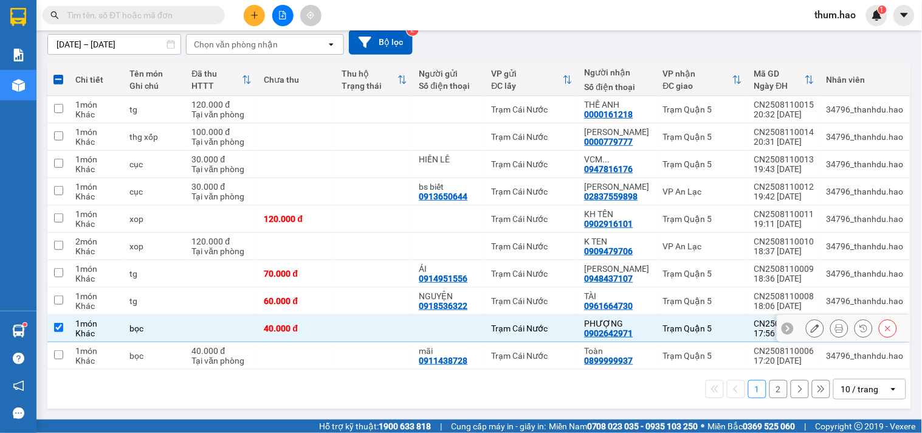
click at [550, 329] on div "Trạm Cái Nước" at bounding box center [532, 328] width 81 height 10
checkbox input "false"
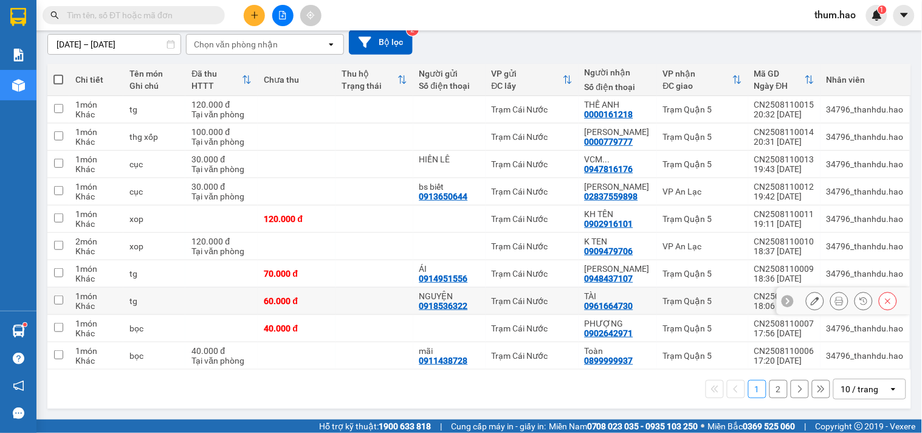
click at [539, 296] on div "Trạm Cái Nước" at bounding box center [532, 301] width 81 height 10
checkbox input "true"
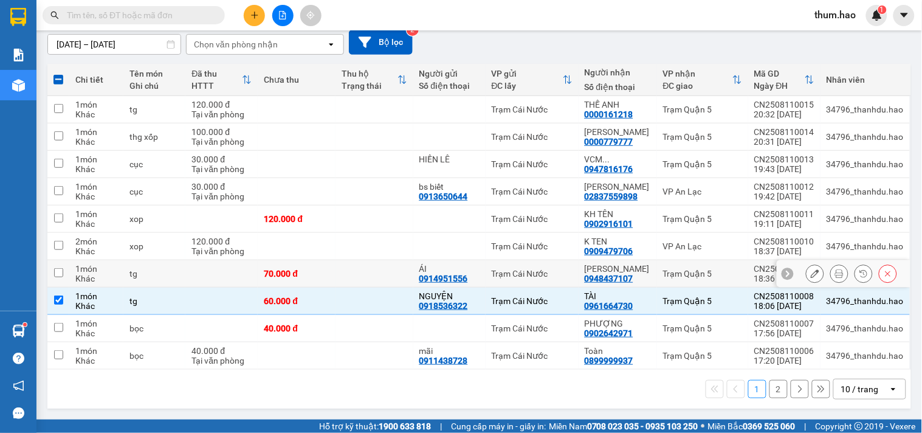
click at [534, 272] on div "Trạm Cái Nước" at bounding box center [532, 274] width 81 height 10
checkbox input "true"
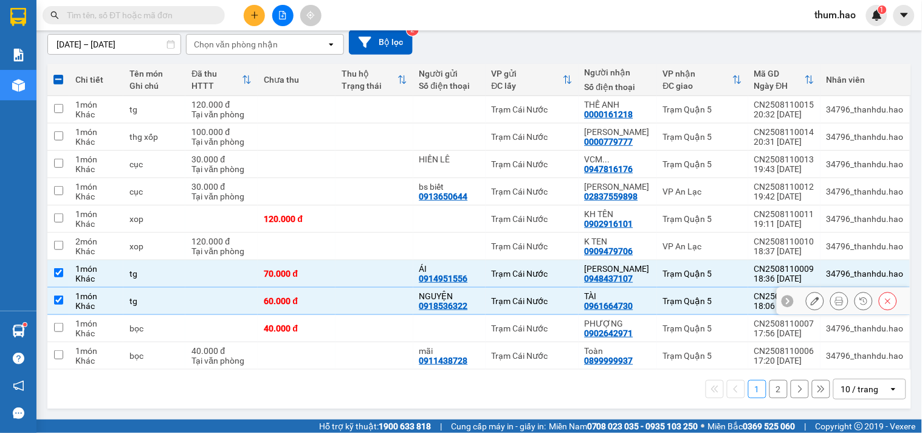
drag, startPoint x: 541, startPoint y: 300, endPoint x: 536, endPoint y: 294, distance: 7.3
click at [540, 300] on div "Trạm Cái Nước" at bounding box center [532, 301] width 81 height 10
checkbox input "false"
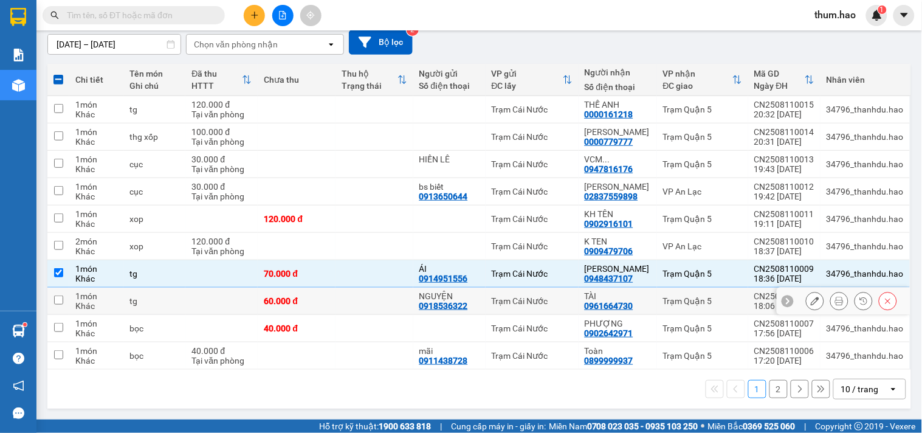
click at [533, 276] on div "Trạm Cái Nước" at bounding box center [532, 274] width 81 height 10
checkbox input "false"
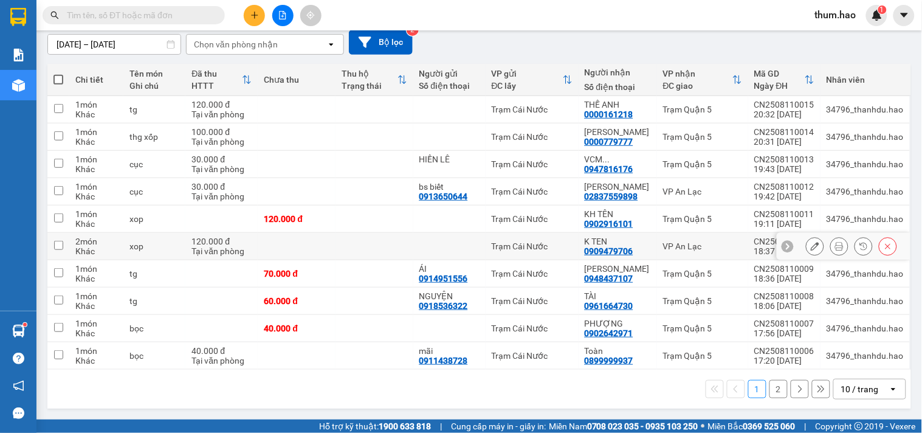
click at [556, 241] on div "Trạm Cái Nước" at bounding box center [532, 246] width 81 height 10
checkbox input "true"
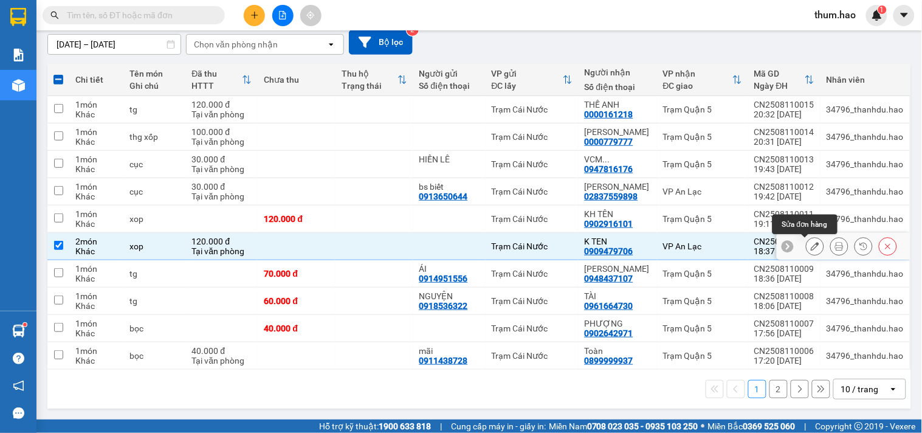
click at [811, 244] on button at bounding box center [815, 246] width 17 height 21
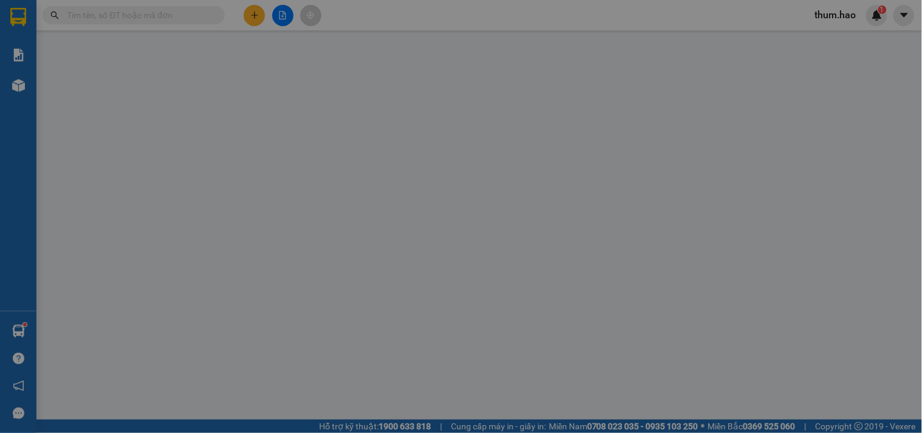
type input "0909479706"
type input "K TEN"
type input "120.000"
type input "0"
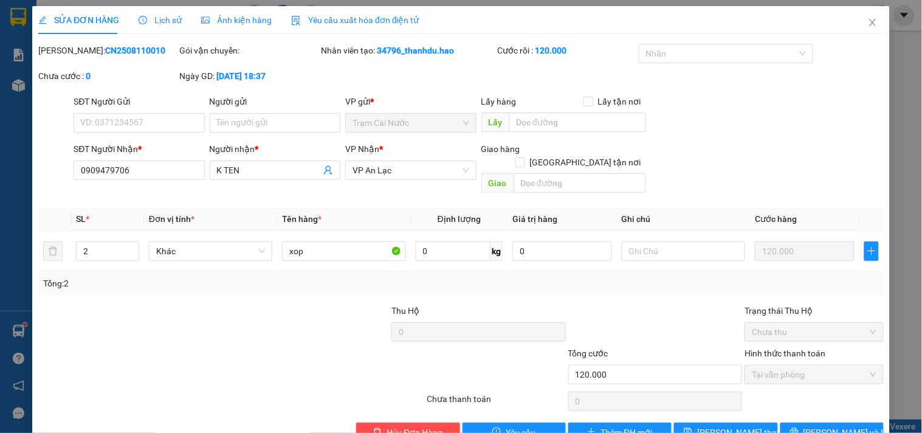
click at [173, 15] on span "Lịch sử" at bounding box center [160, 20] width 43 height 10
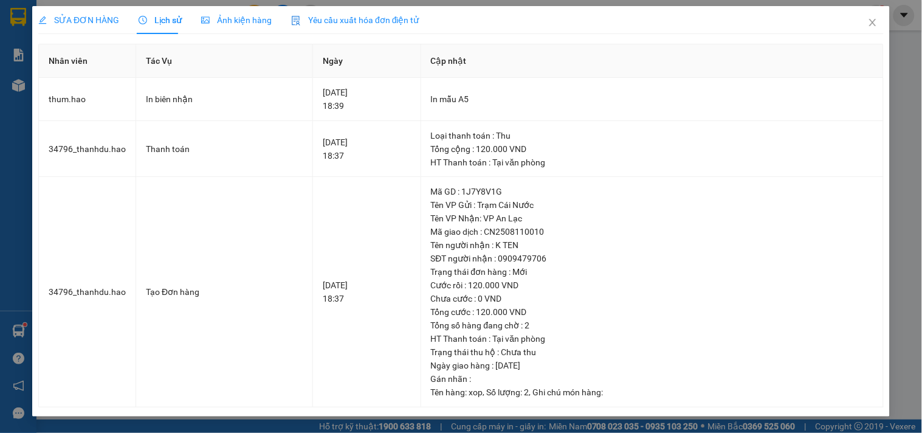
click at [209, 19] on span "Ảnh kiện hàng" at bounding box center [236, 20] width 71 height 10
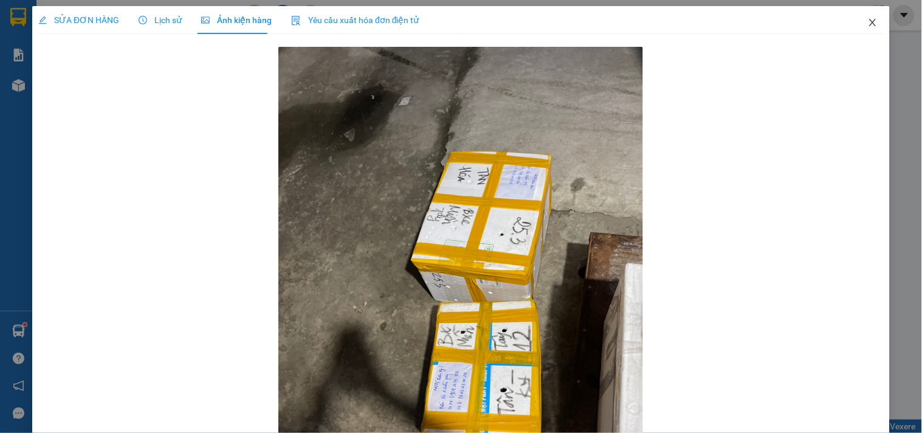
click at [868, 19] on icon "close" at bounding box center [873, 23] width 10 height 10
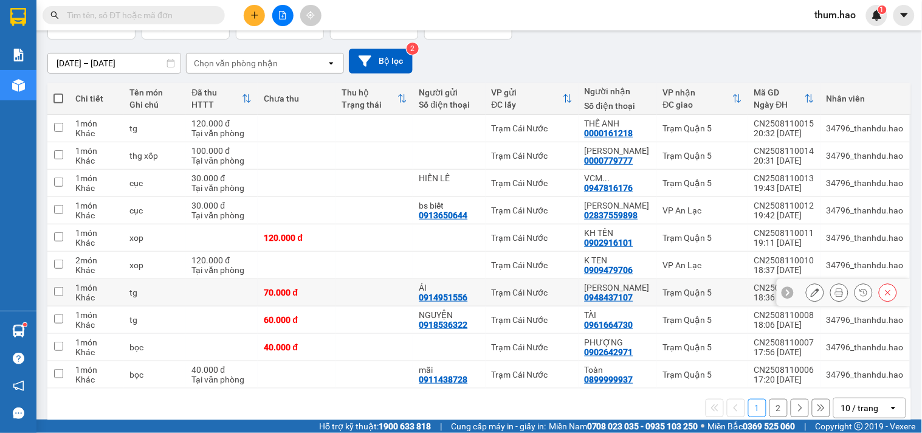
scroll to position [108, 0]
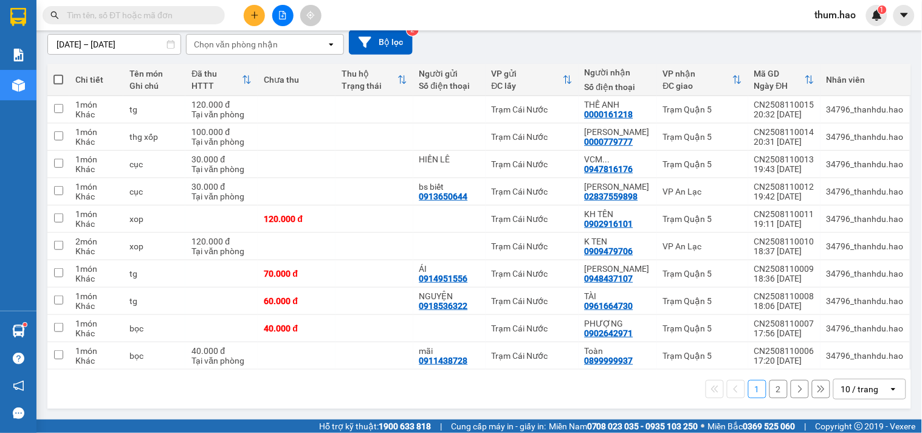
click at [889, 388] on icon "open" at bounding box center [894, 389] width 10 height 10
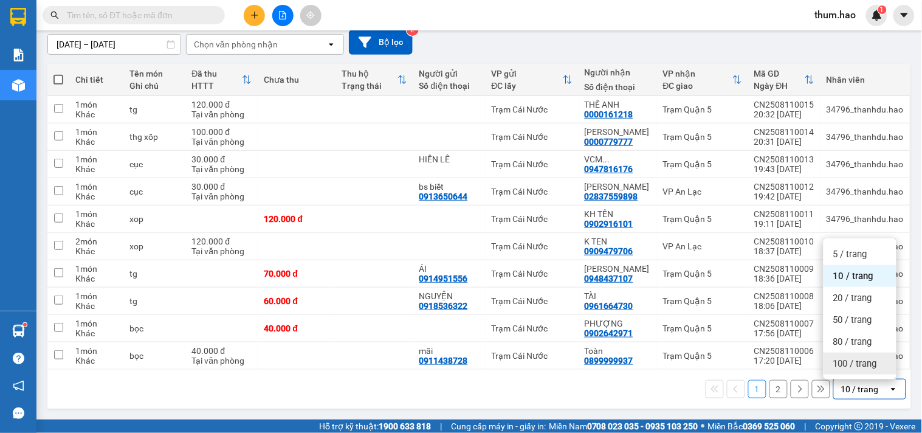
click at [853, 353] on div "100 / trang" at bounding box center [860, 364] width 73 height 22
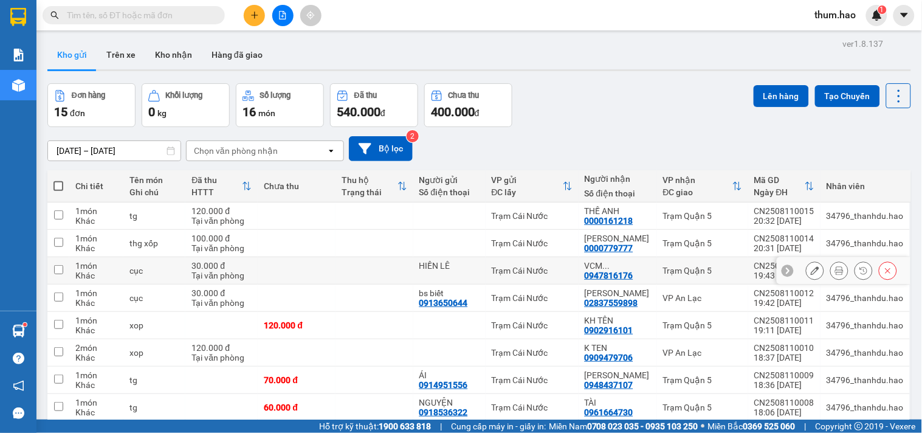
scroll to position [0, 0]
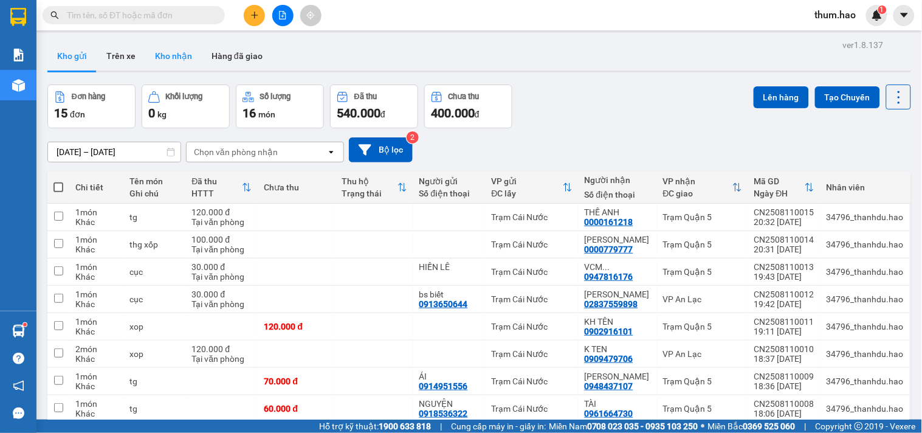
click at [178, 57] on button "Kho nhận" at bounding box center [173, 55] width 57 height 29
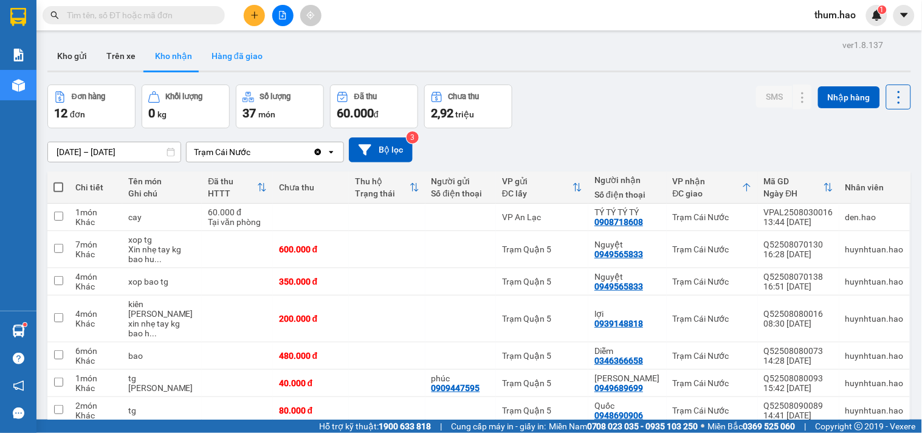
click at [219, 62] on button "Hàng đã giao" at bounding box center [237, 55] width 71 height 29
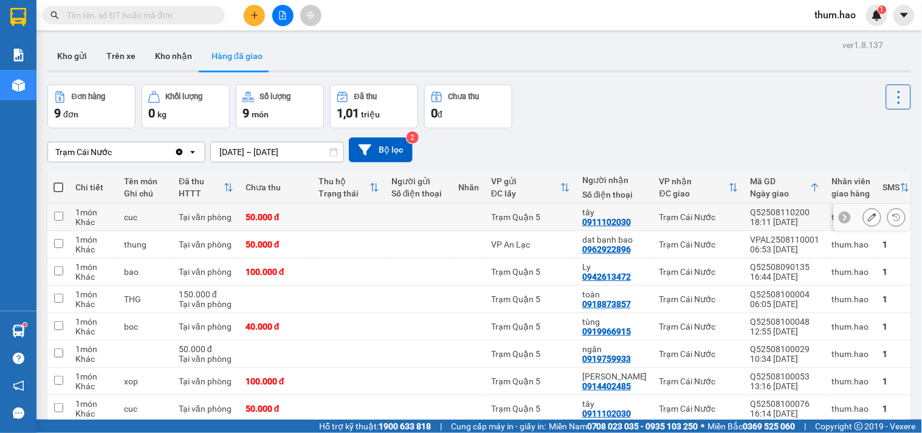
click at [718, 218] on div "Trạm Cái Nước" at bounding box center [699, 217] width 79 height 10
checkbox input "true"
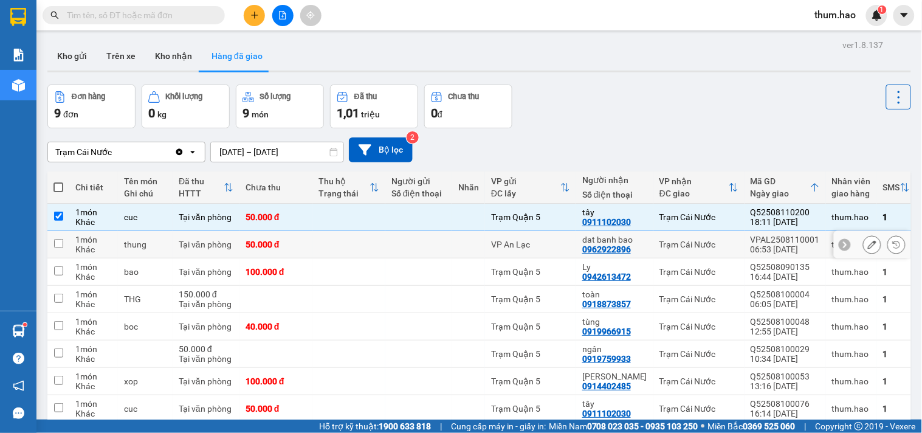
click at [709, 235] on td "Trạm Cái Nước" at bounding box center [699, 244] width 91 height 27
checkbox input "true"
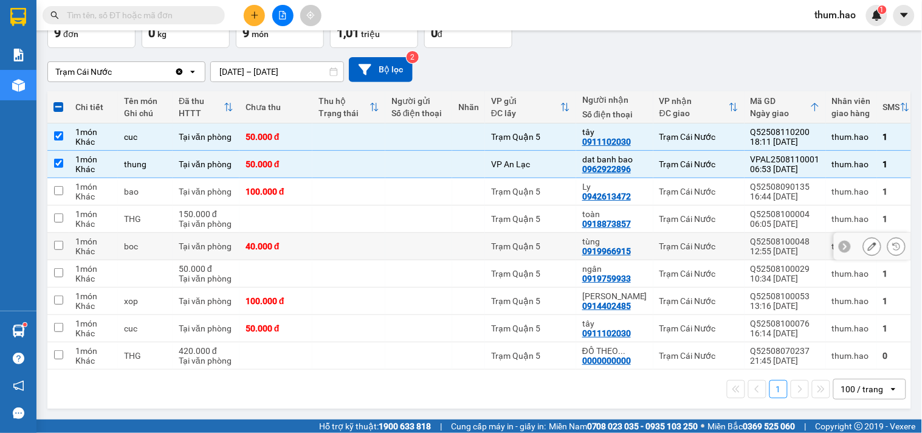
scroll to position [86, 0]
click at [684, 214] on div "Trạm Cái Nước" at bounding box center [699, 219] width 79 height 10
checkbox input "true"
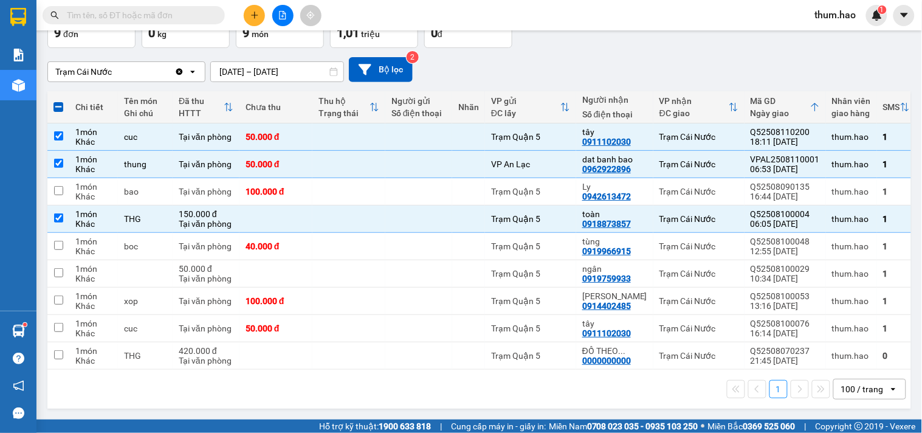
click at [889, 387] on icon "open" at bounding box center [894, 389] width 10 height 10
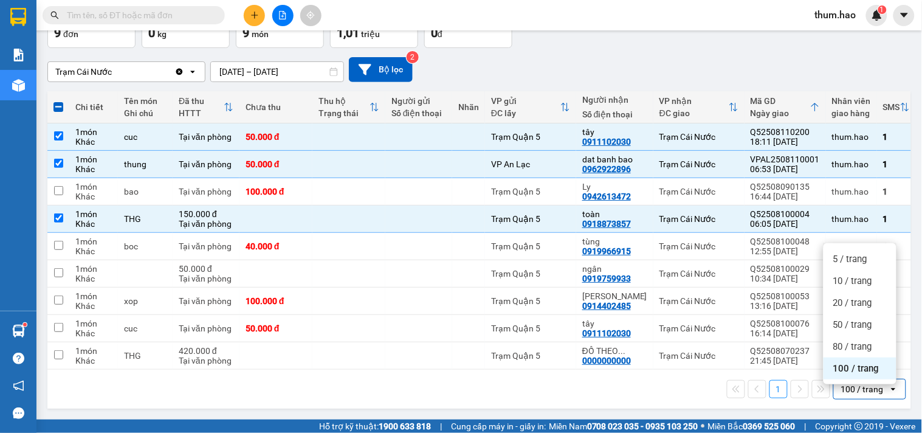
click at [264, 381] on div "1 100 / trang open" at bounding box center [479, 389] width 854 height 21
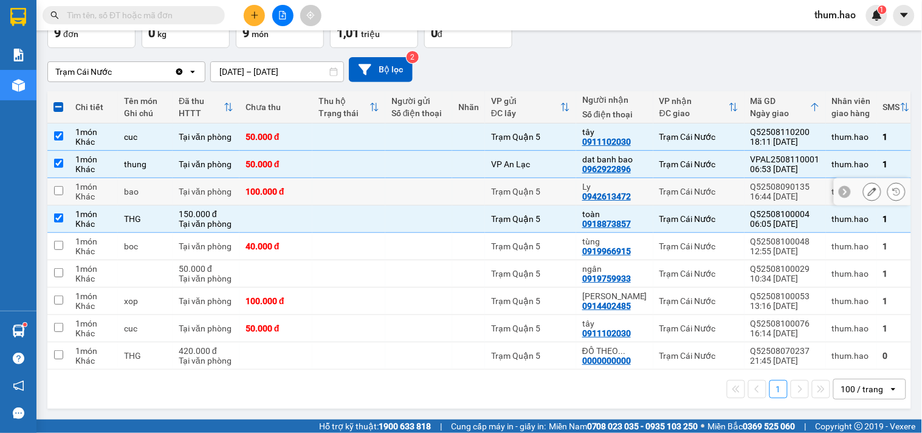
click at [254, 178] on td "100.000 đ" at bounding box center [276, 191] width 73 height 27
checkbox input "true"
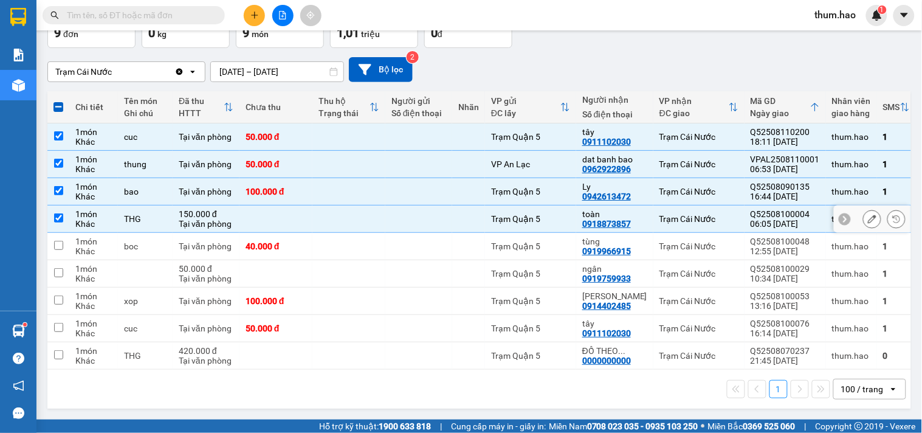
click at [489, 215] on td "Trạm Quận 5" at bounding box center [530, 218] width 91 height 27
checkbox input "false"
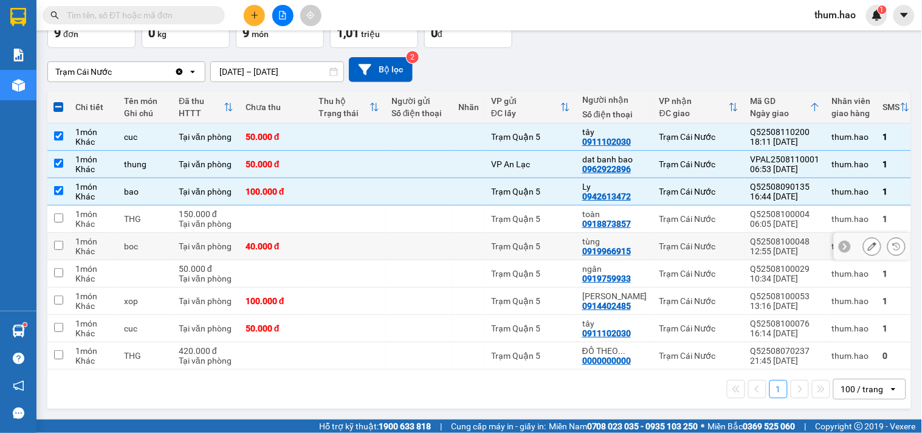
click at [490, 244] on td "Trạm Quận 5" at bounding box center [530, 246] width 91 height 27
checkbox input "true"
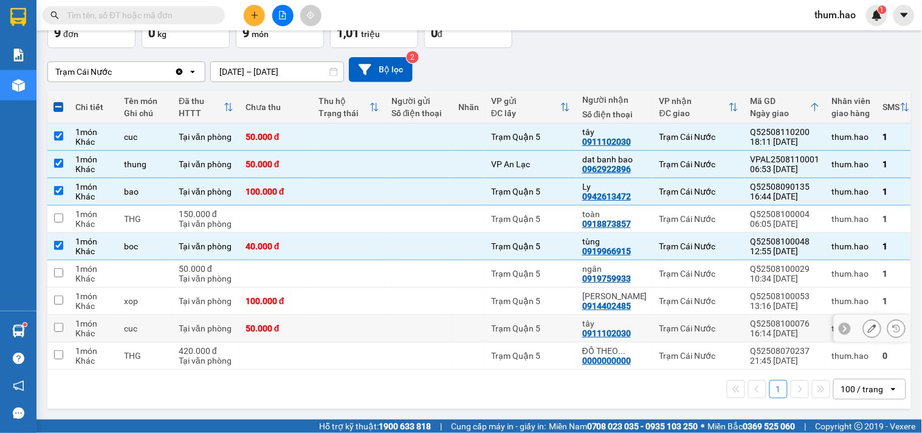
click at [477, 325] on td at bounding box center [468, 328] width 33 height 27
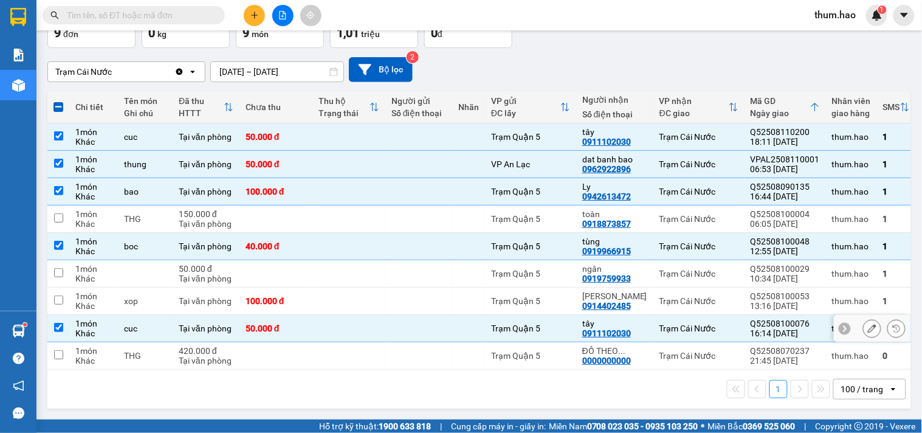
click at [477, 325] on td at bounding box center [468, 328] width 33 height 27
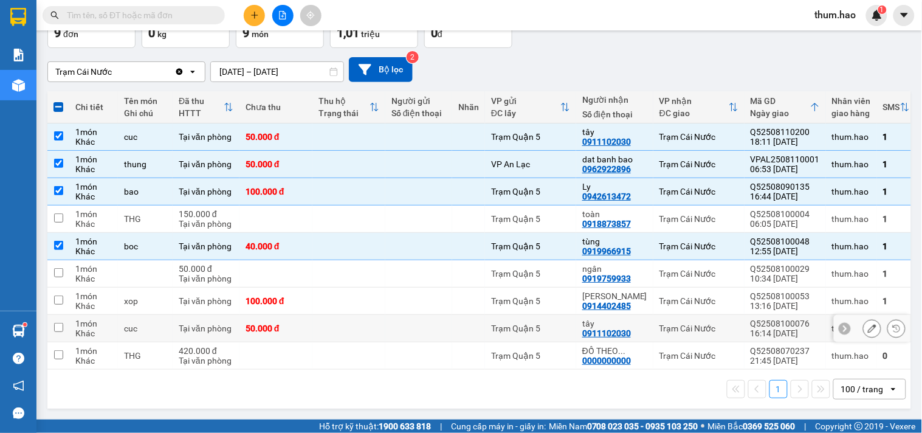
click at [477, 325] on td at bounding box center [468, 328] width 33 height 27
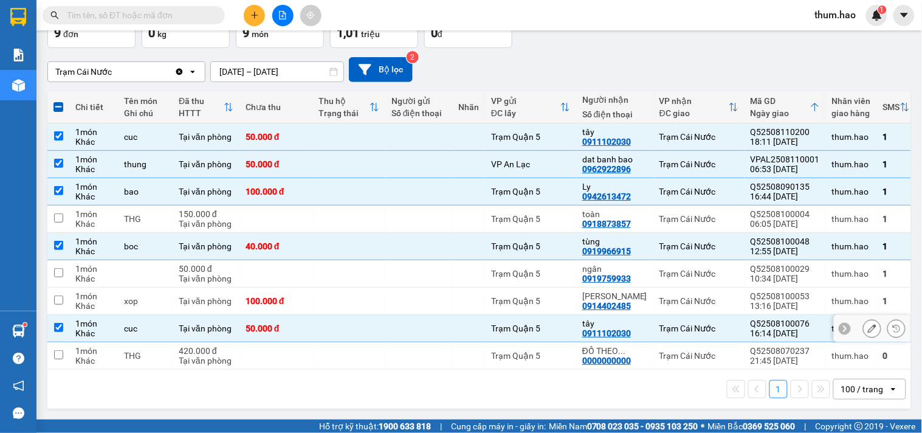
click at [477, 325] on td at bounding box center [468, 328] width 33 height 27
checkbox input "false"
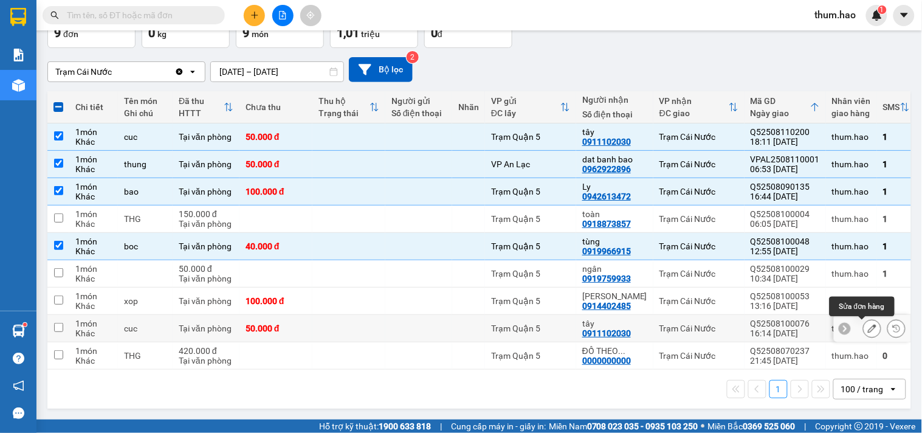
click at [868, 325] on icon at bounding box center [872, 328] width 9 height 9
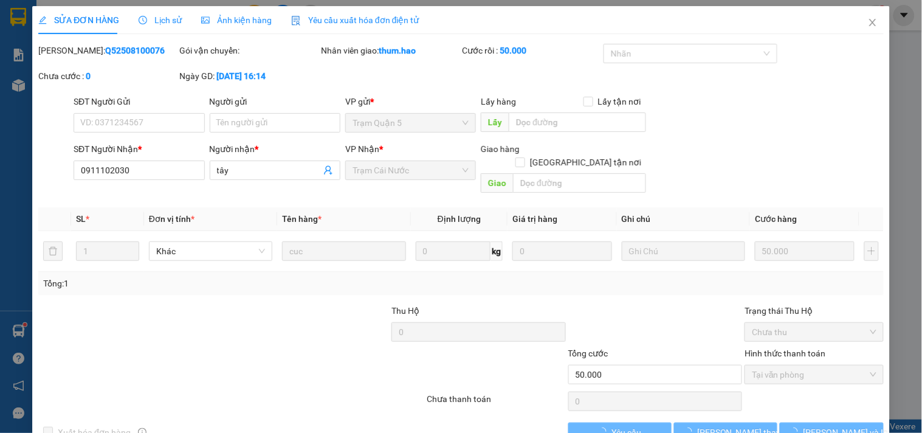
type input "0911102030"
type input "tây"
type input "50.000"
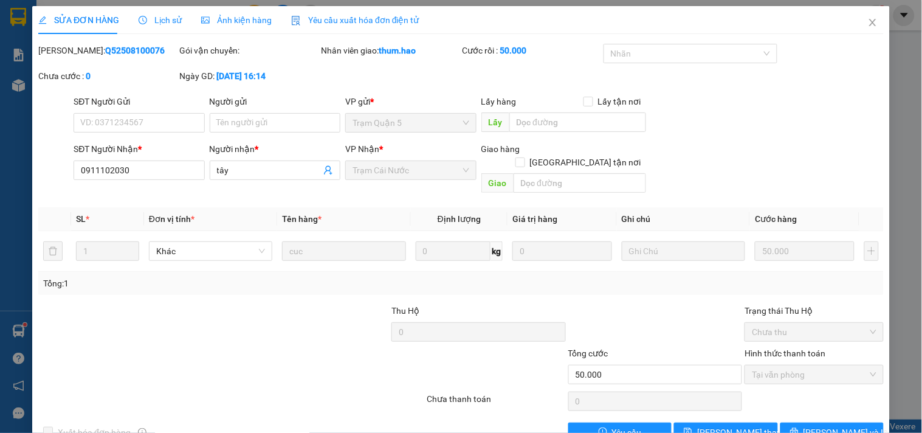
click at [213, 21] on span "Ảnh kiện hàng" at bounding box center [236, 20] width 71 height 10
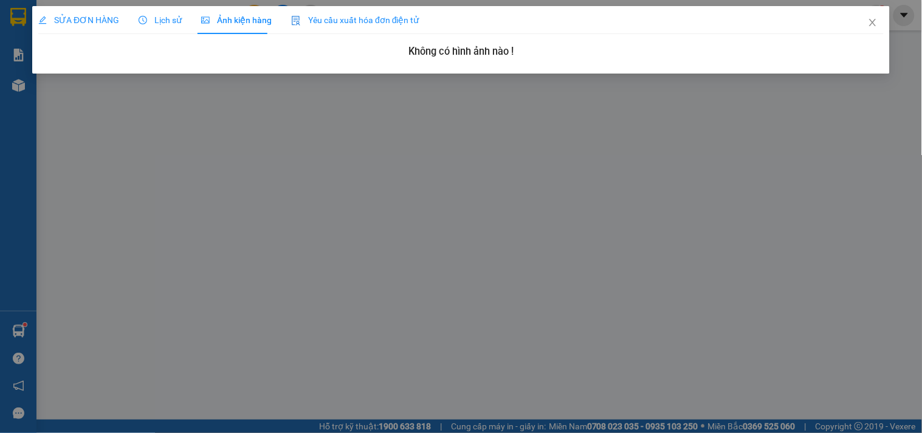
click at [101, 17] on span "SỬA ĐƠN HÀNG" at bounding box center [78, 20] width 81 height 10
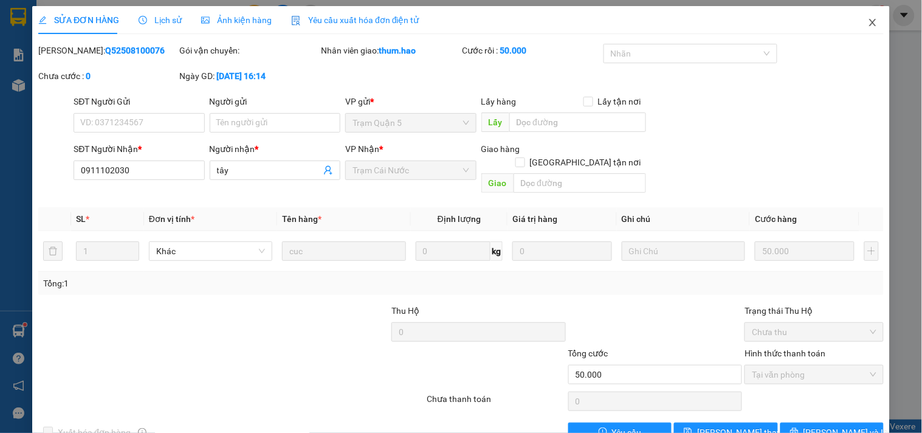
click at [868, 24] on icon "close" at bounding box center [873, 23] width 10 height 10
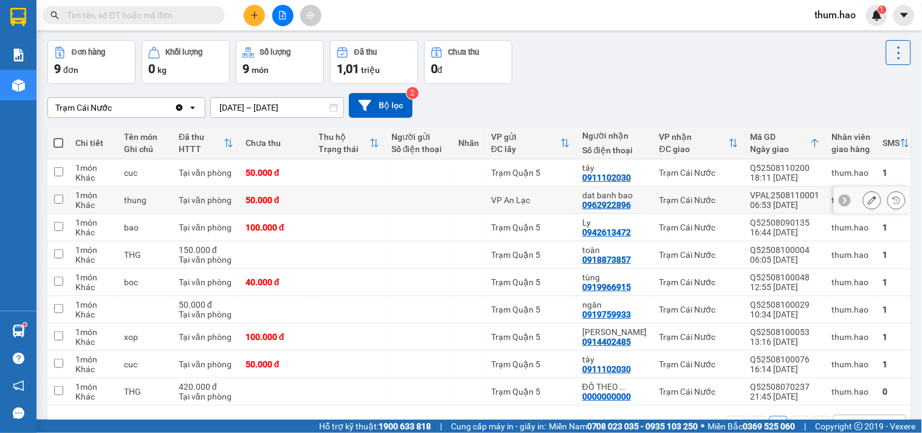
scroll to position [86, 0]
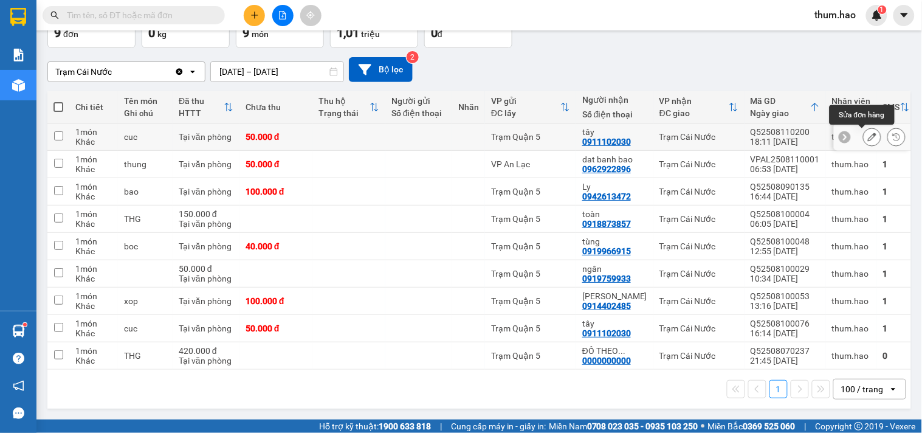
click at [868, 133] on icon at bounding box center [872, 137] width 9 height 9
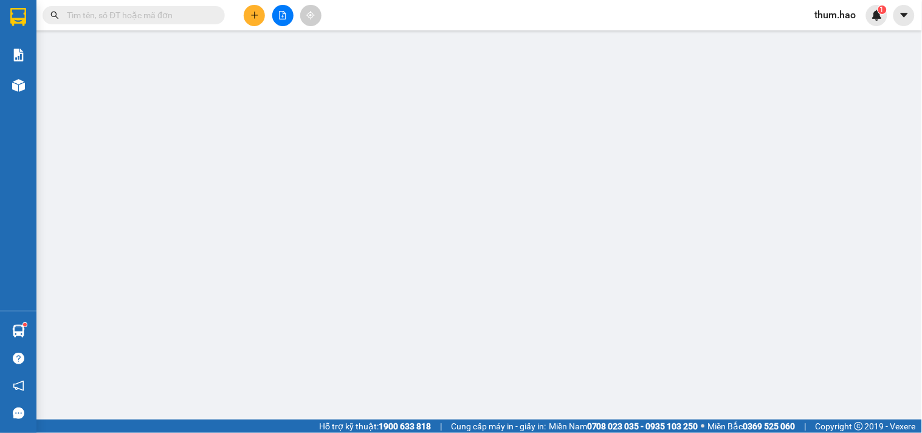
type input "0911102030"
type input "tây"
type input "50.000"
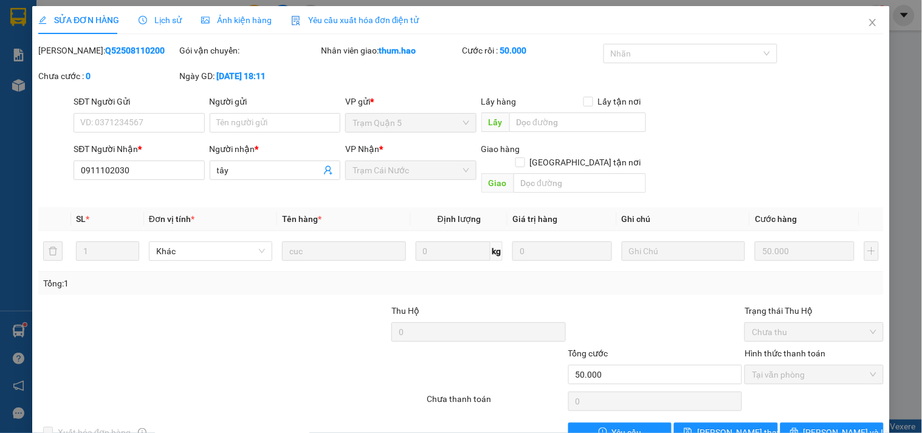
click at [178, 15] on div "SỬA ĐƠN HÀNG Lịch sử Ảnh kiện hàng Yêu cầu xuất hóa đơn điện tử" at bounding box center [228, 20] width 381 height 28
click at [260, 24] on span "Ảnh kiện hàng" at bounding box center [236, 20] width 71 height 10
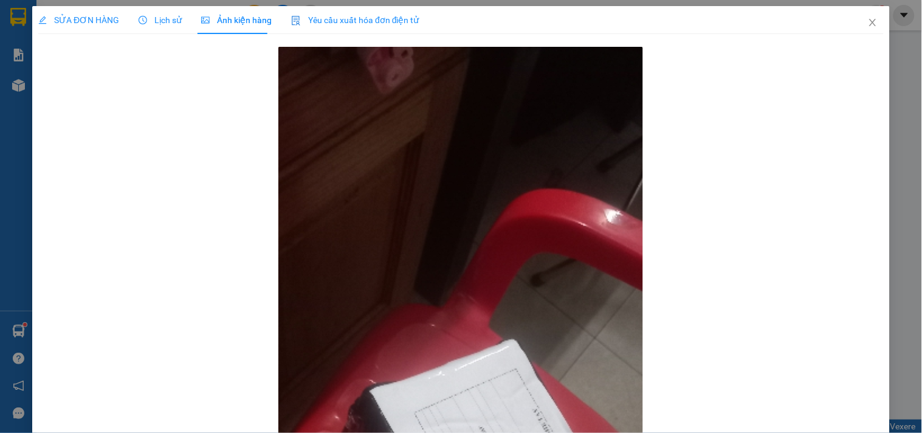
click at [157, 13] on div "Lịch sử" at bounding box center [160, 19] width 43 height 13
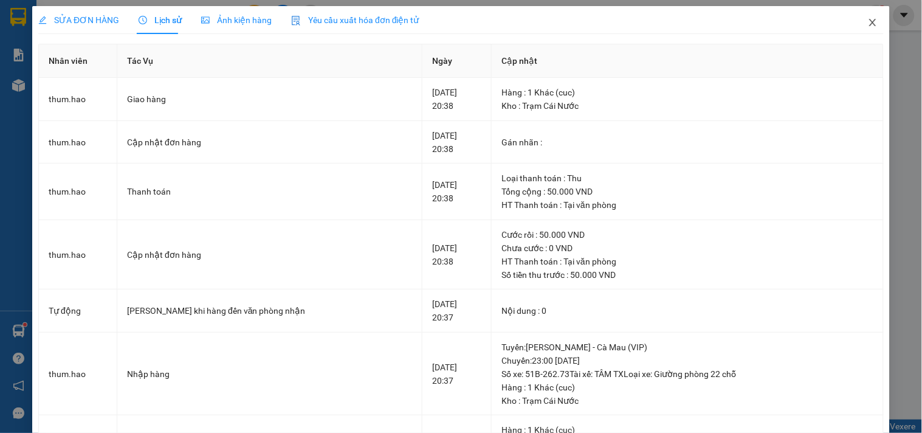
click at [868, 19] on icon "close" at bounding box center [873, 23] width 10 height 10
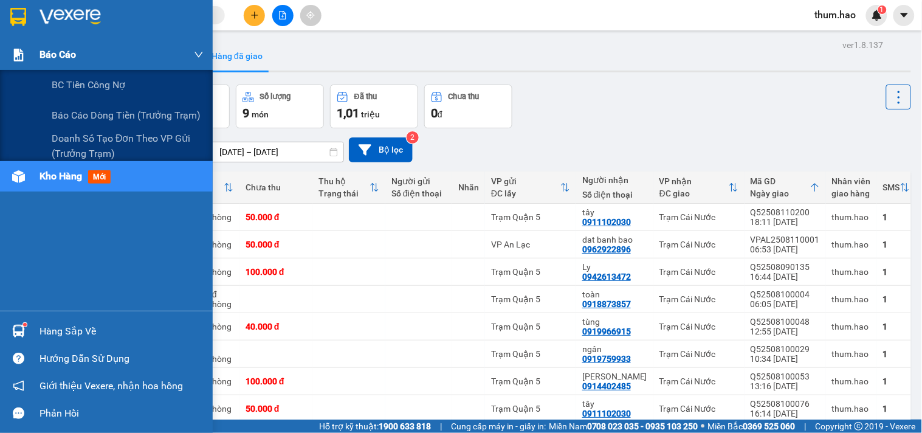
click at [25, 58] on div at bounding box center [18, 54] width 21 height 21
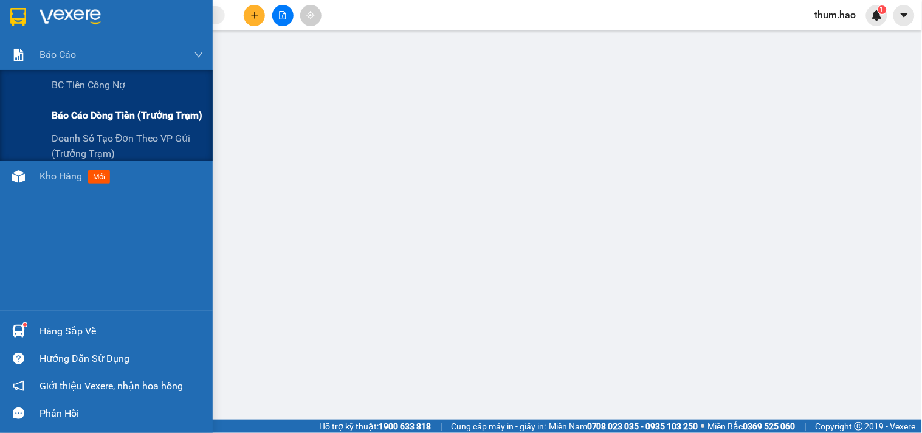
click at [75, 112] on span "Báo cáo dòng tiền (trưởng trạm)" at bounding box center [127, 115] width 151 height 15
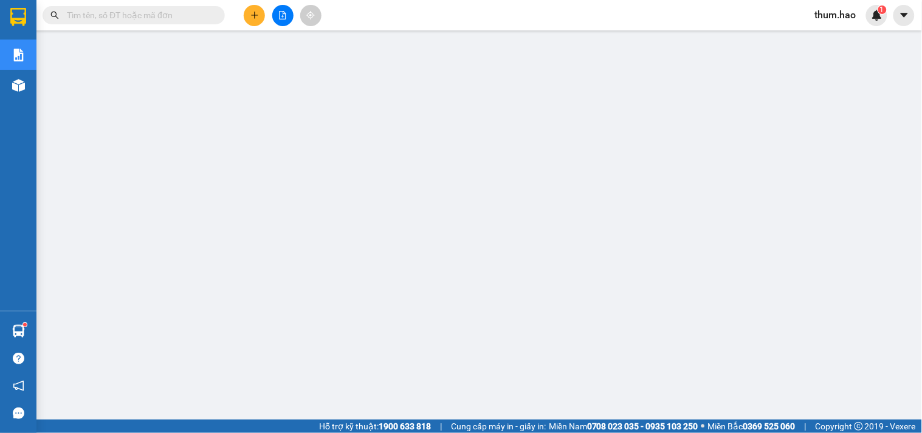
scroll to position [67, 0]
